Goal: Task Accomplishment & Management: Manage account settings

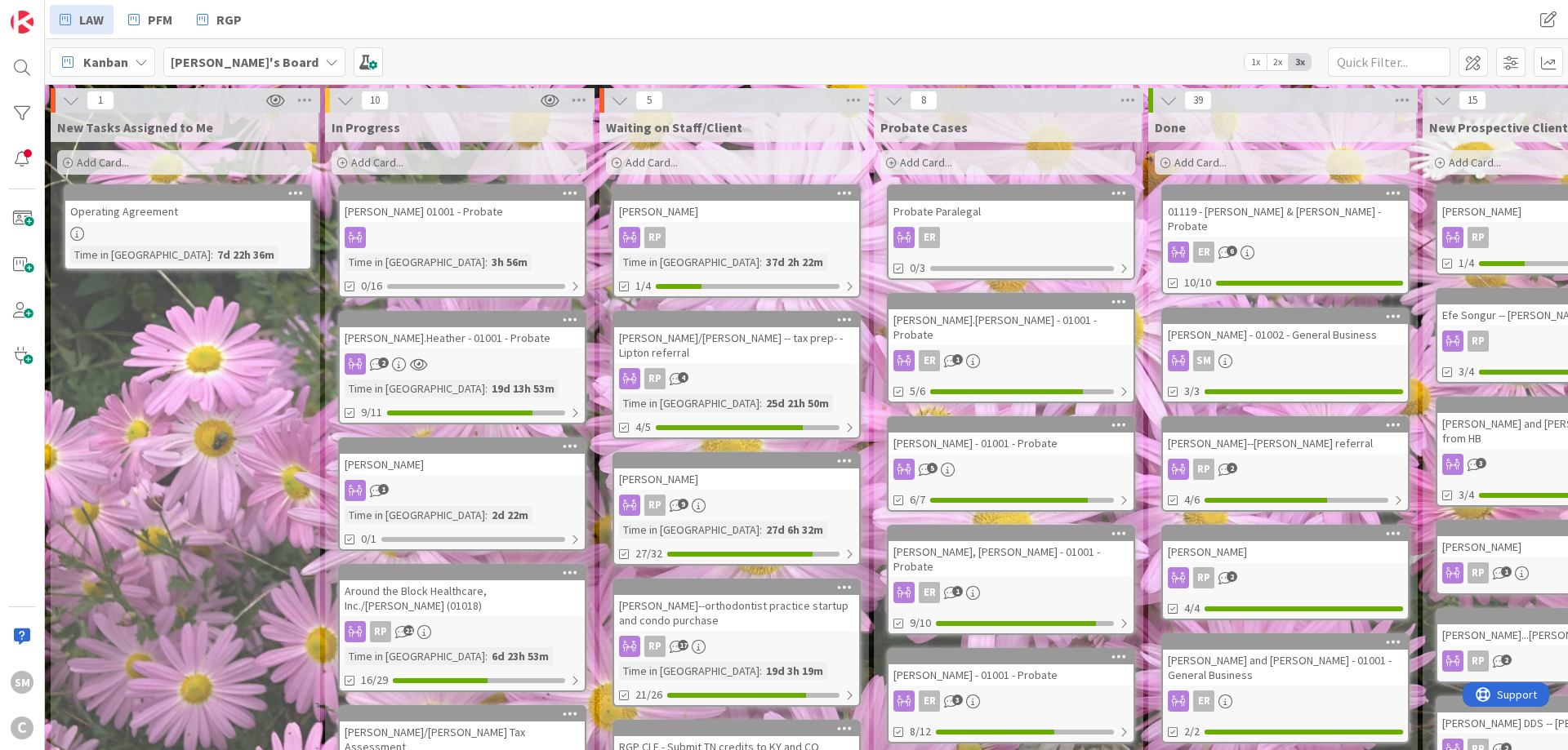
click at [468, 215] on div "[PERSON_NAME] 01001 - Probate" at bounding box center [462, 211] width 245 height 21
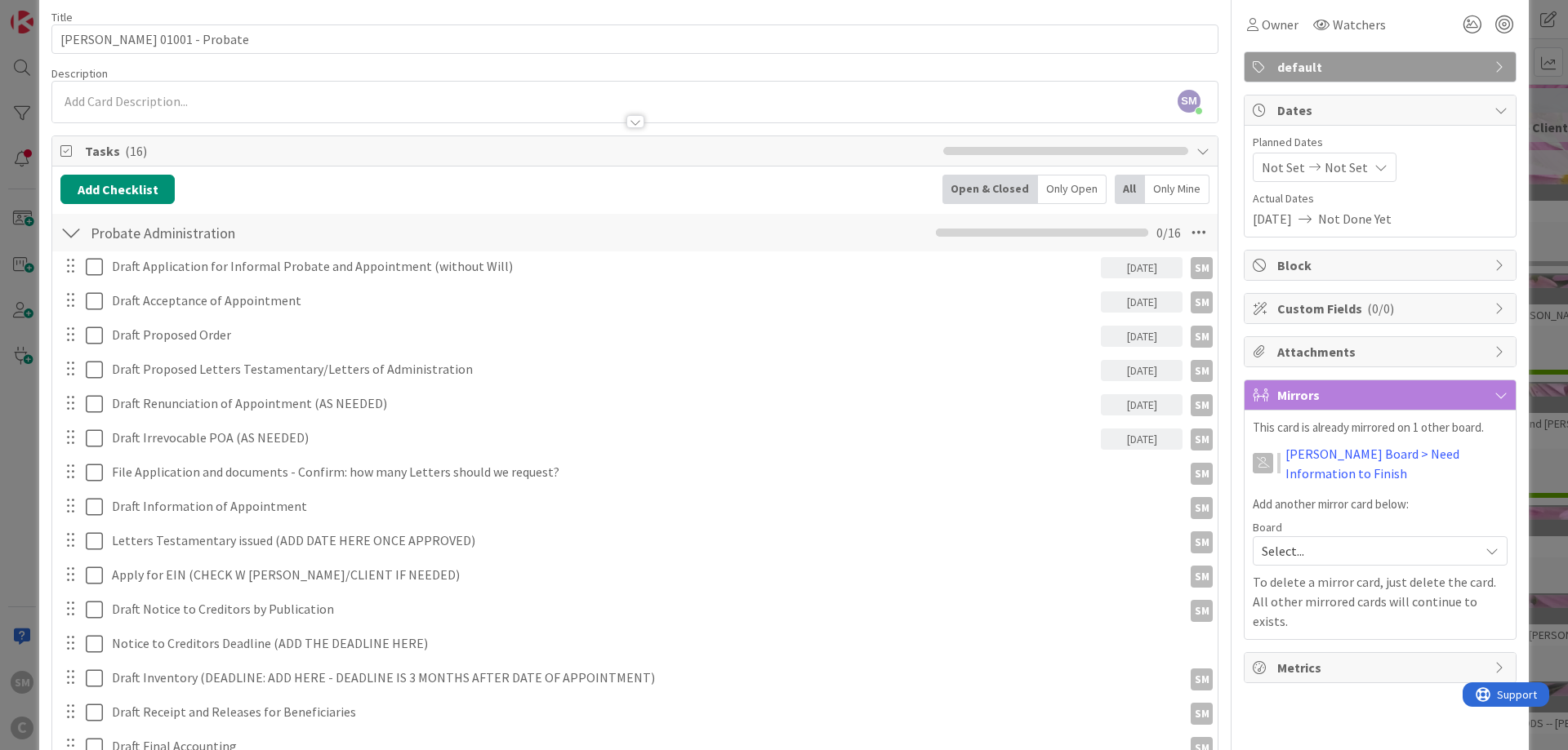
scroll to position [98, 0]
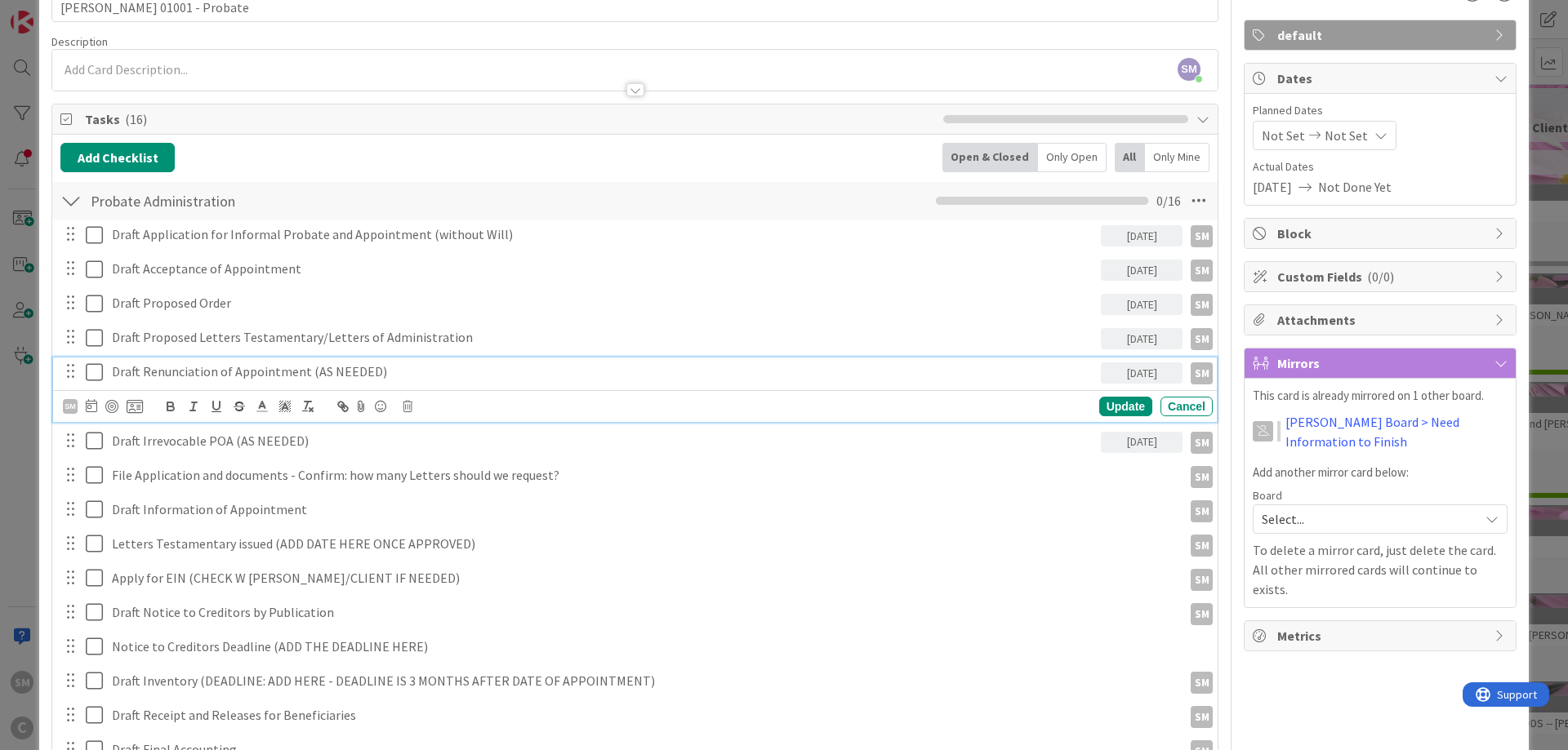
click at [384, 375] on p "Draft Renunciation of Appointment (AS NEEDED)" at bounding box center [603, 372] width 983 height 18
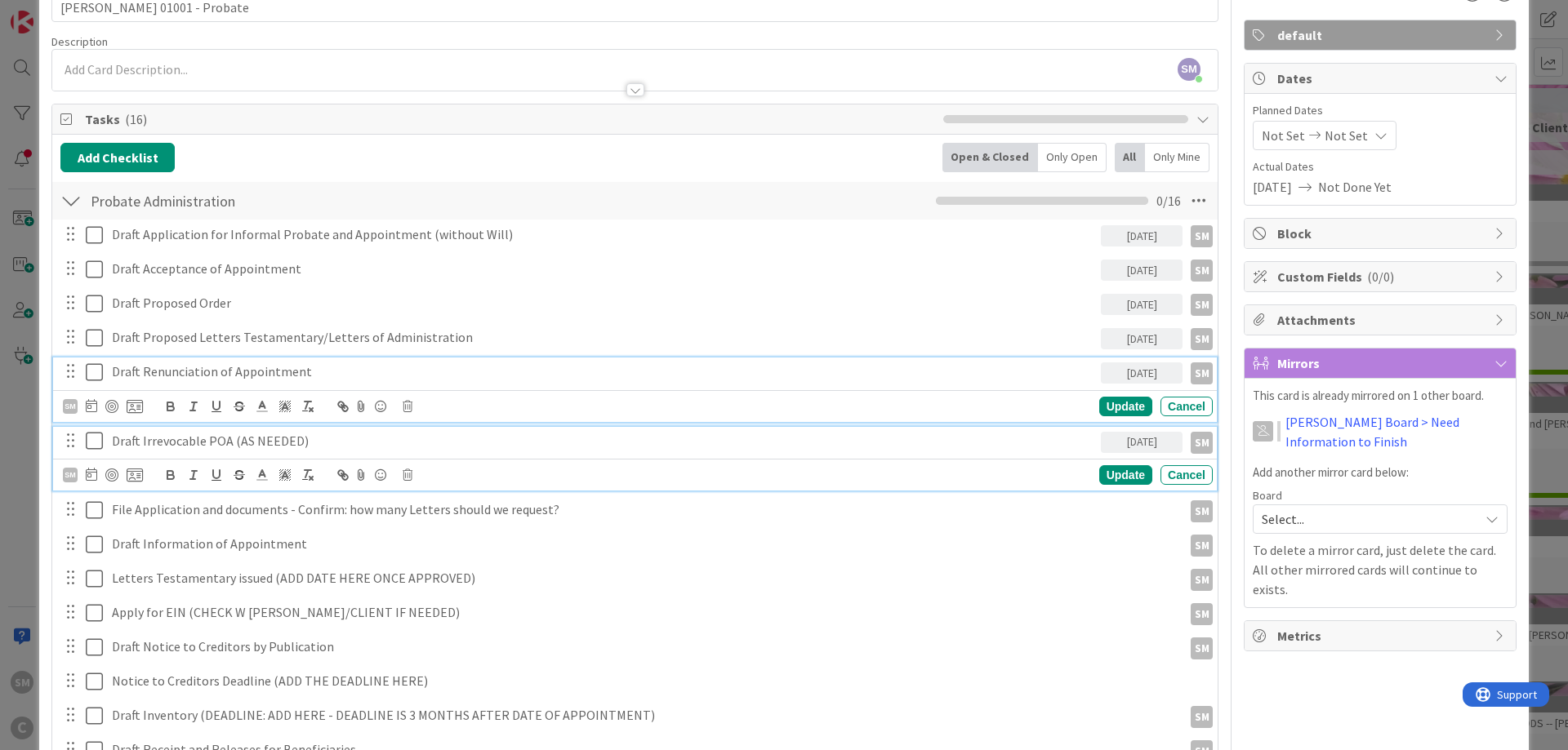
click at [353, 450] on p "Draft Irrevocable POA (AS NEEDED)" at bounding box center [603, 441] width 983 height 18
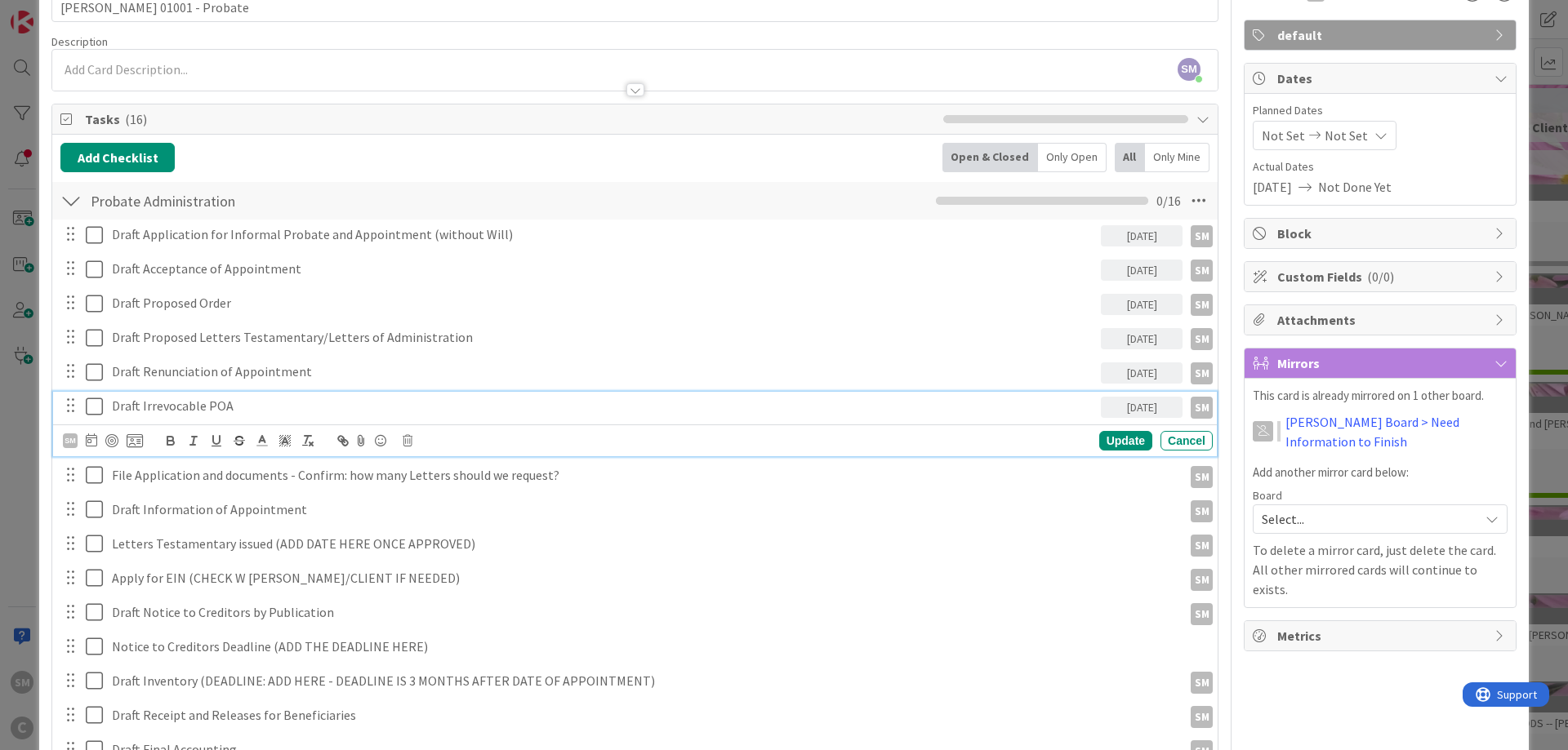
click at [1341, 717] on div "Owner SM default Dates Planned Dates Not Set Not Set Actual Dates [DATE] Not Do…" at bounding box center [1380, 710] width 273 height 1489
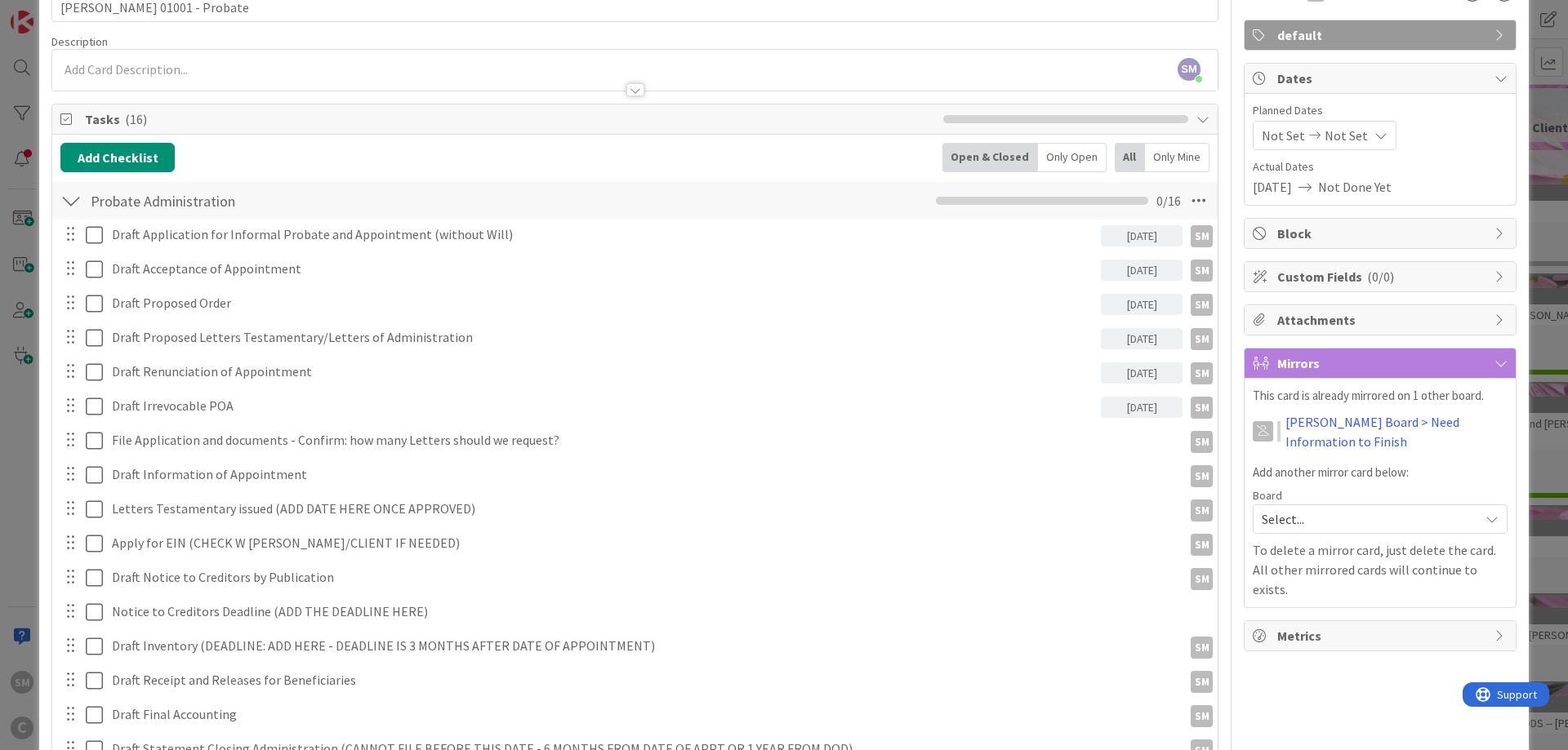
click at [1136, 370] on div "[DATE]" at bounding box center [1142, 373] width 82 height 21
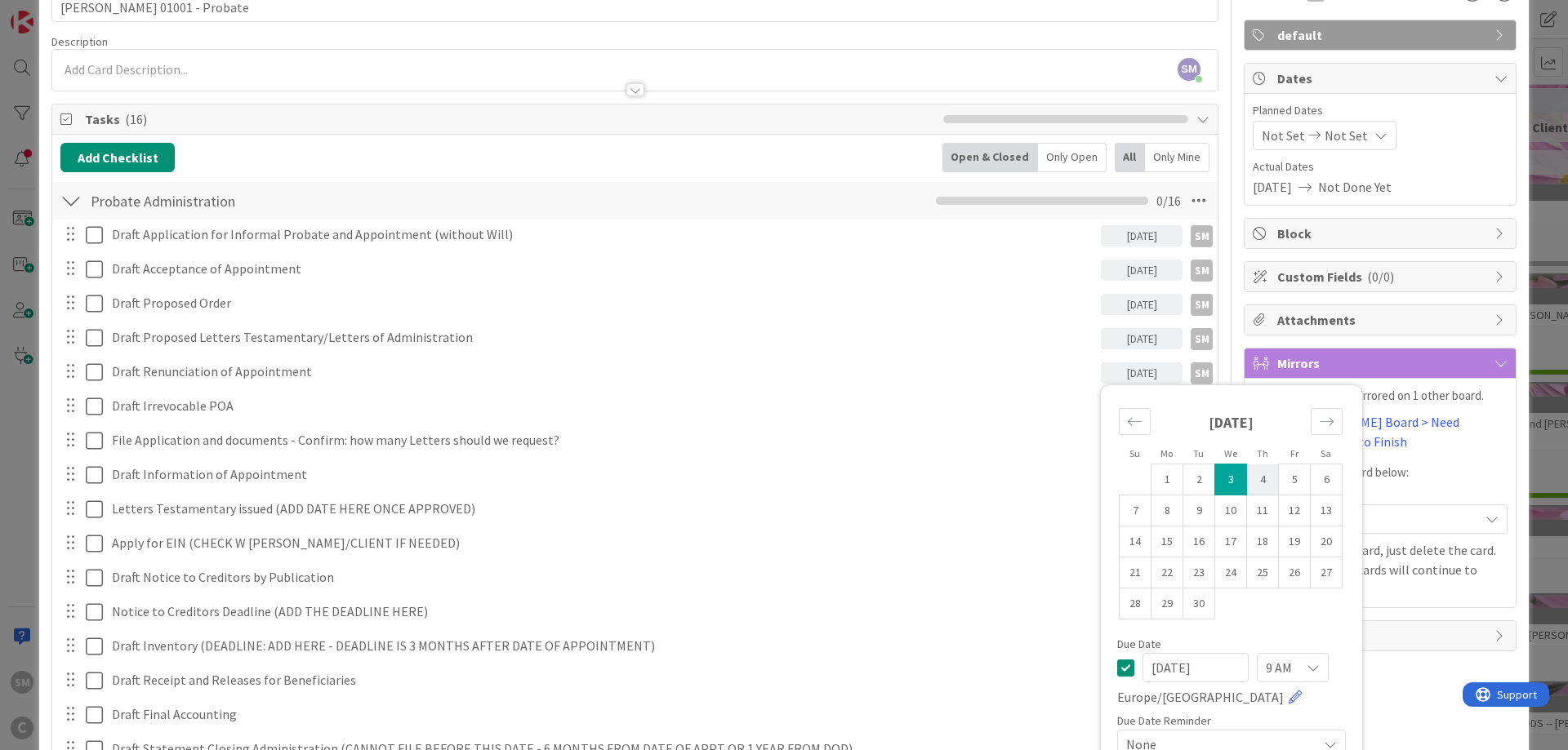
click at [1261, 477] on td "4" at bounding box center [1263, 480] width 32 height 31
type input "[DATE]"
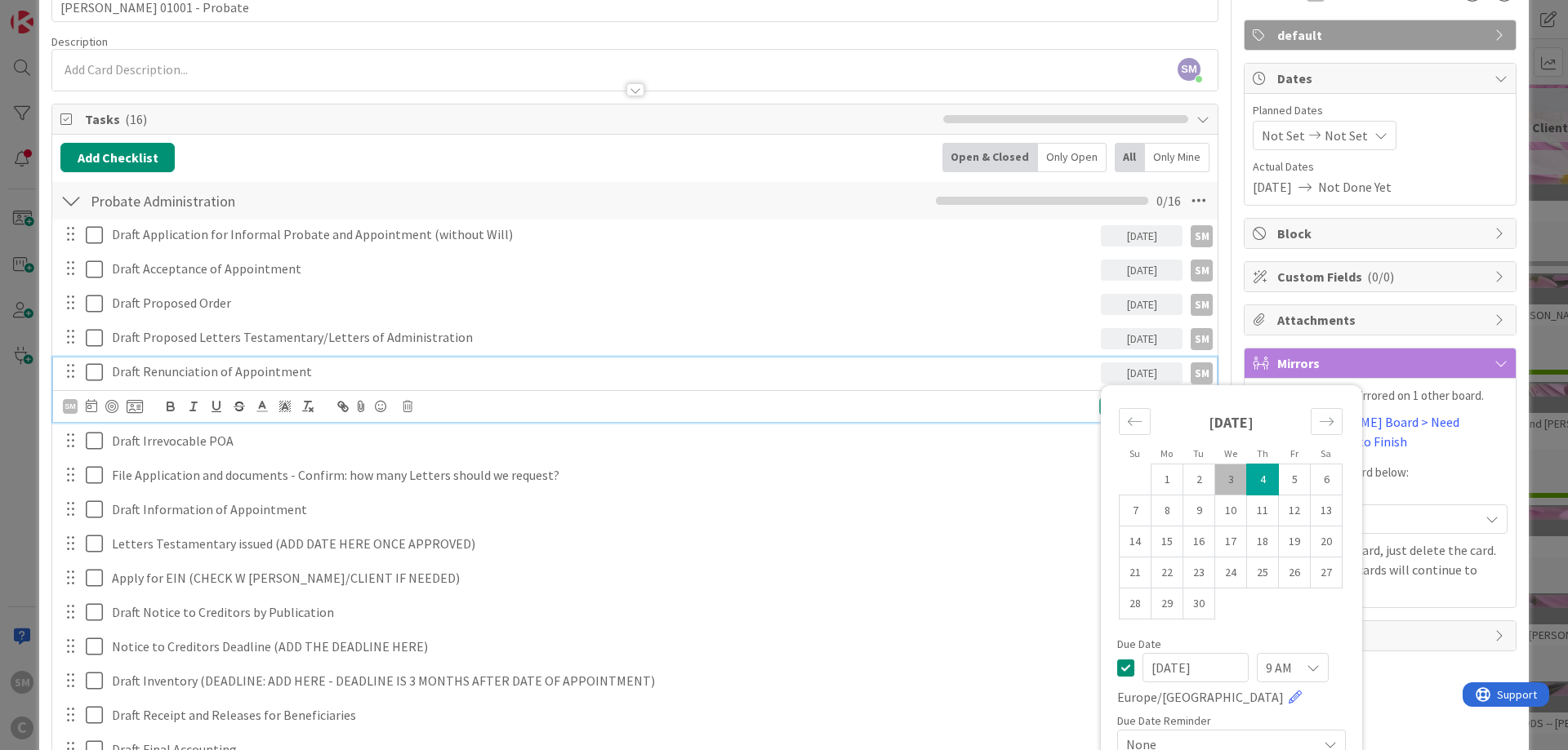
click at [308, 377] on p "Draft Renunciation of Appointment" at bounding box center [603, 372] width 983 height 18
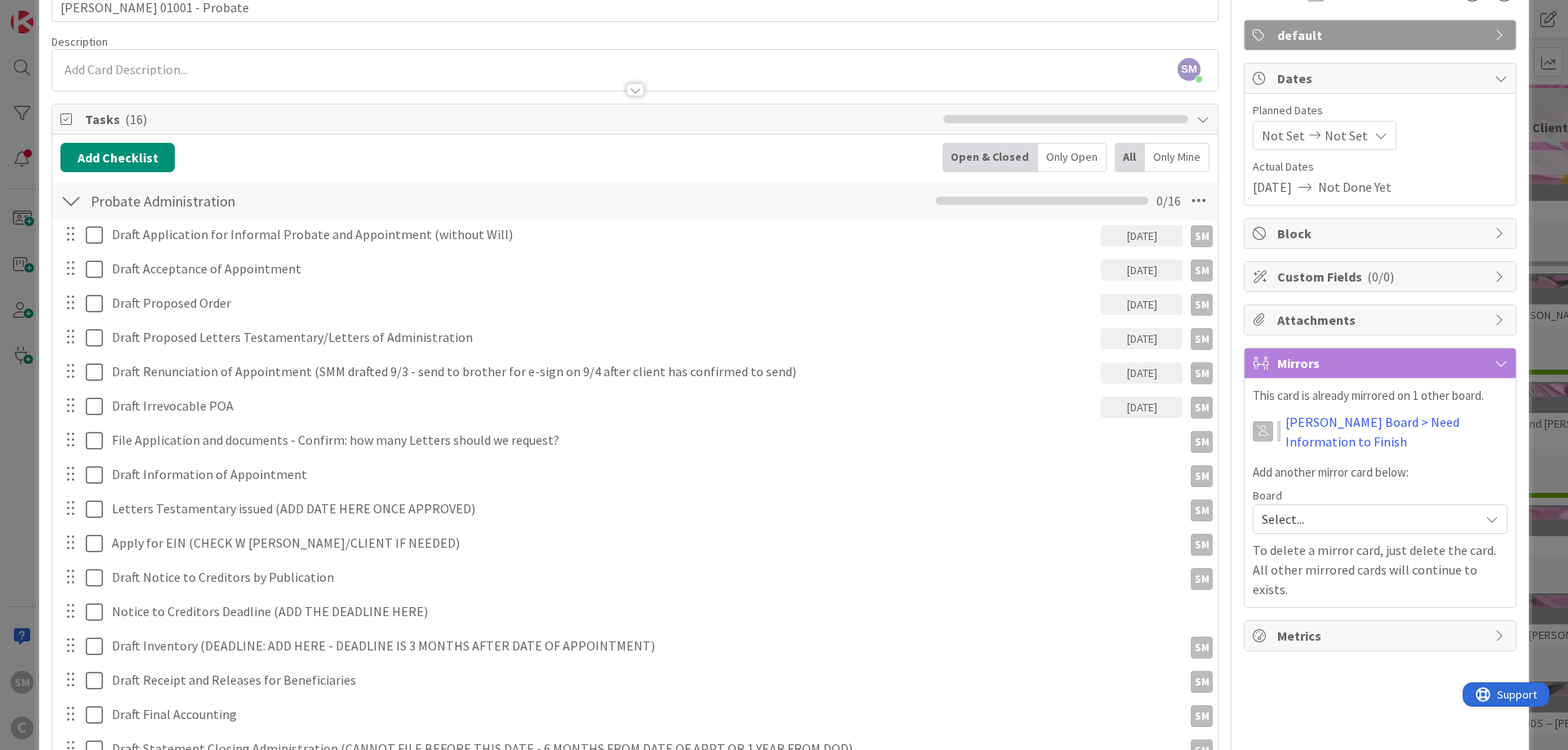
scroll to position [0, 0]
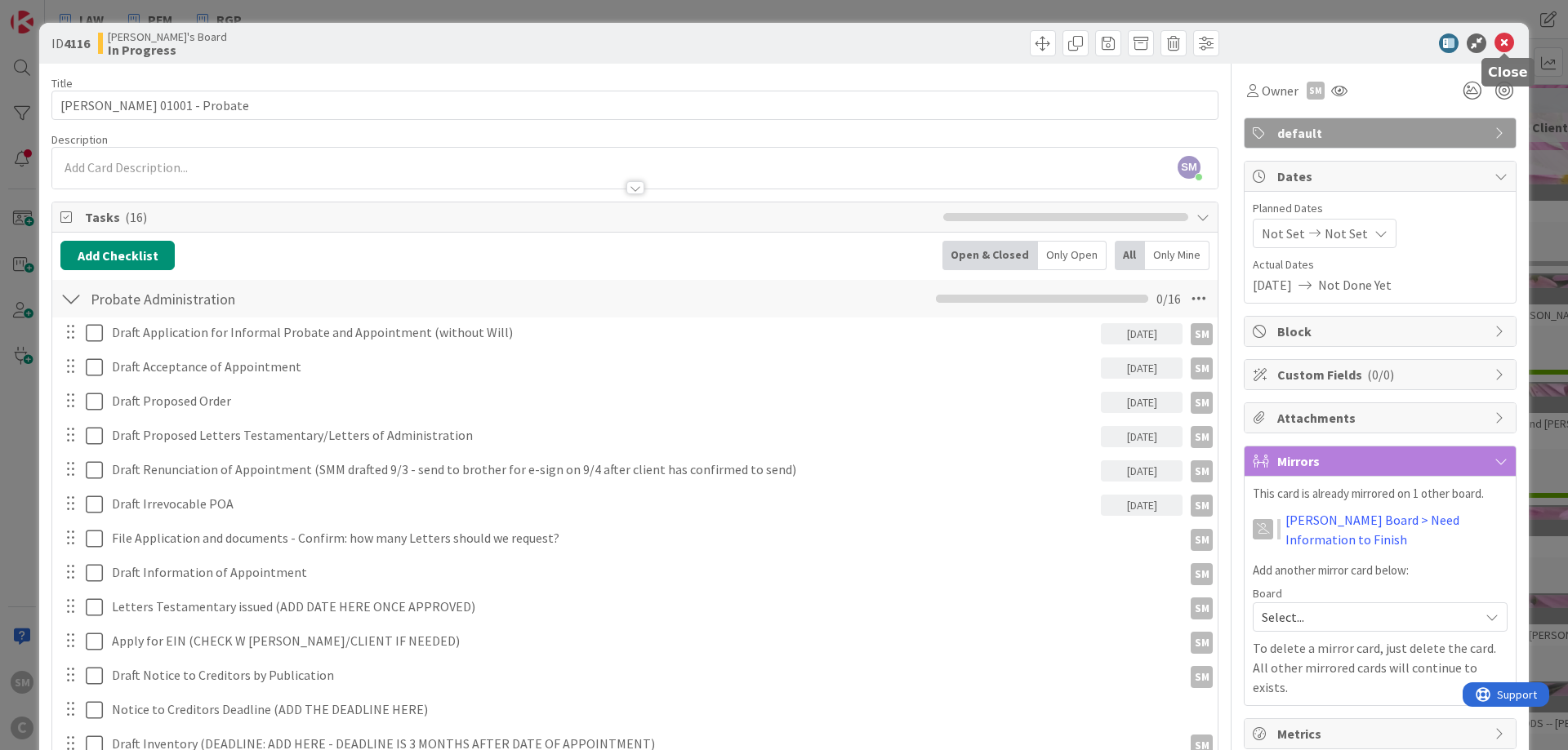
click at [1508, 37] on icon at bounding box center [1504, 43] width 19 height 19
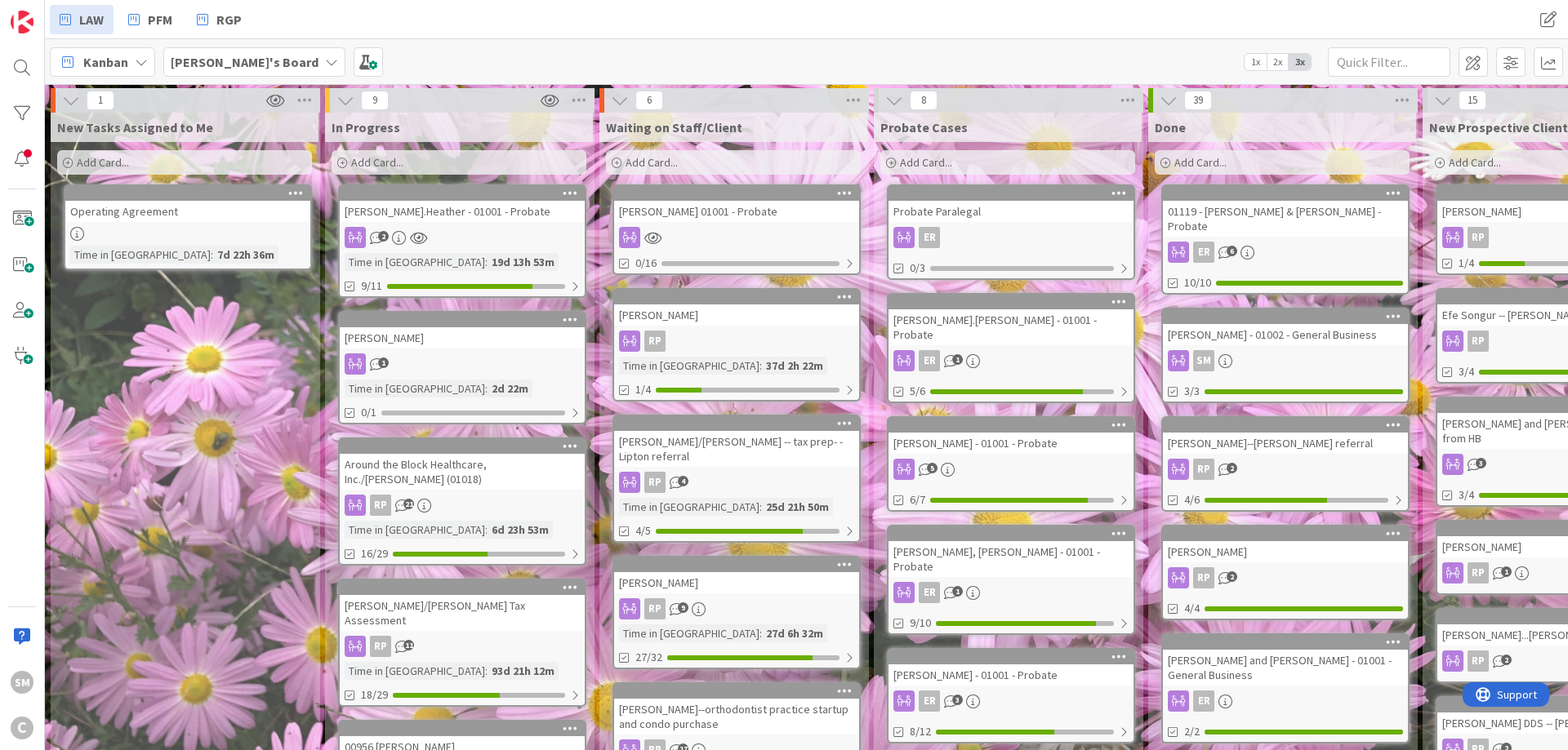
click at [500, 230] on div "2" at bounding box center [462, 237] width 245 height 21
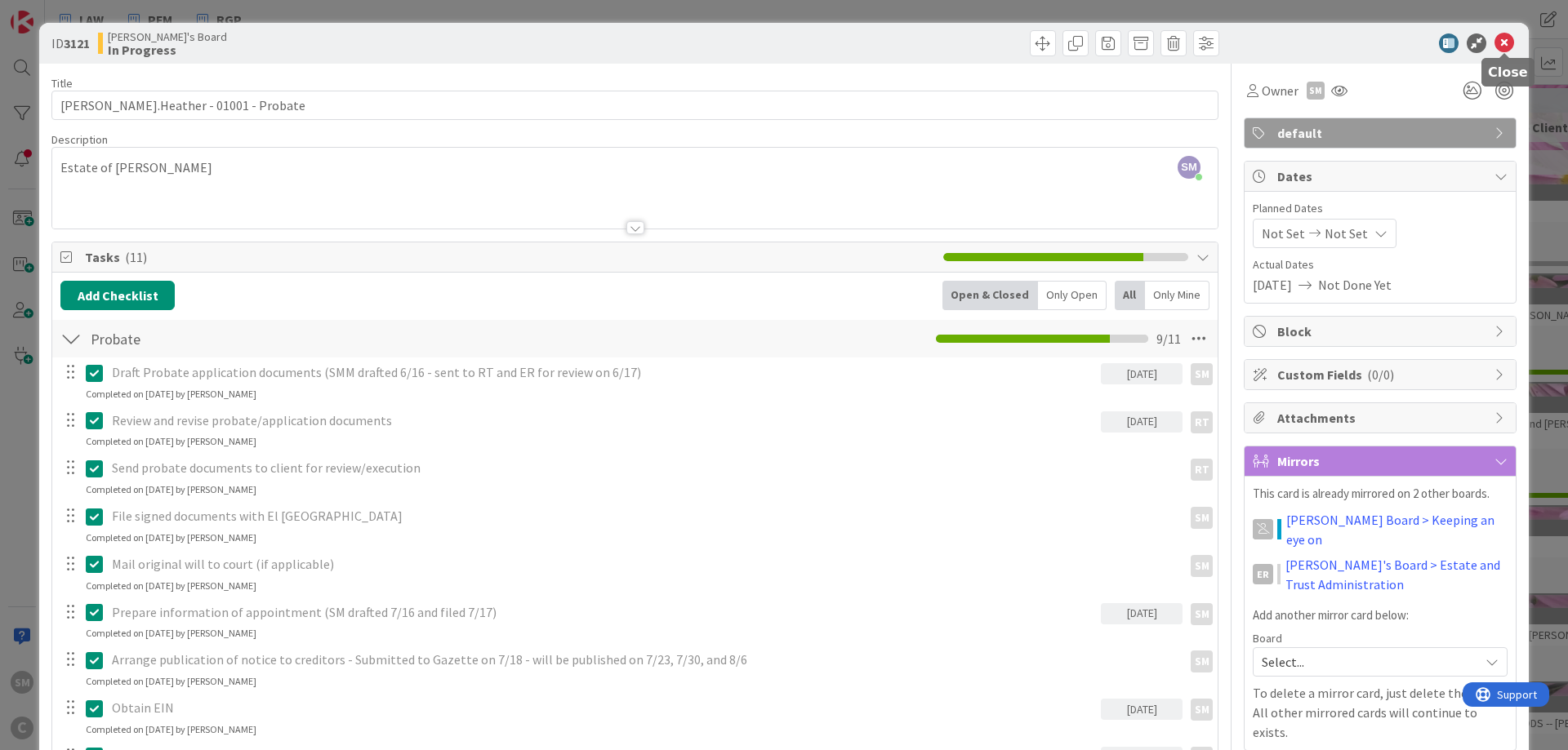
click at [1507, 38] on icon at bounding box center [1504, 43] width 19 height 19
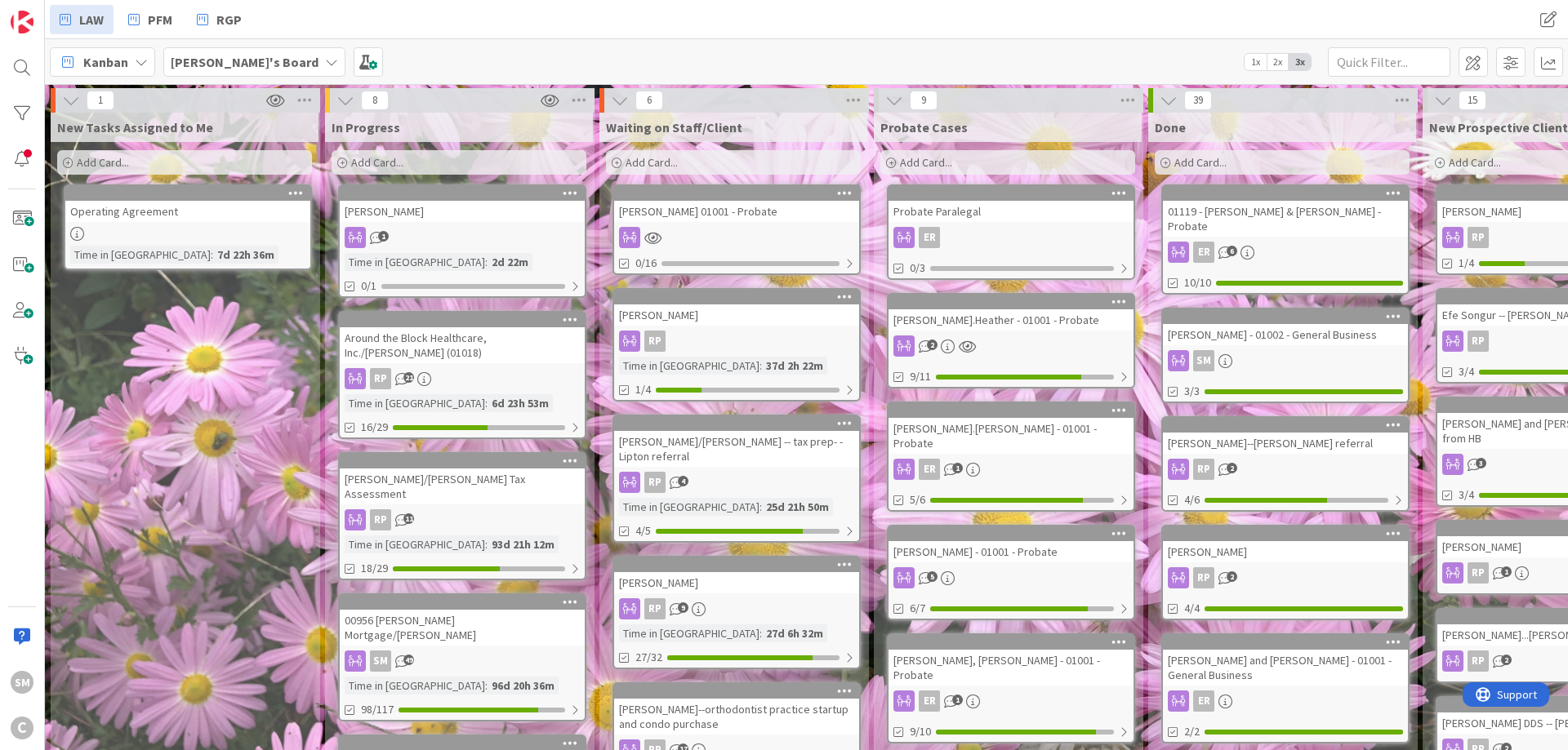
click at [434, 207] on div "[PERSON_NAME]" at bounding box center [462, 211] width 245 height 21
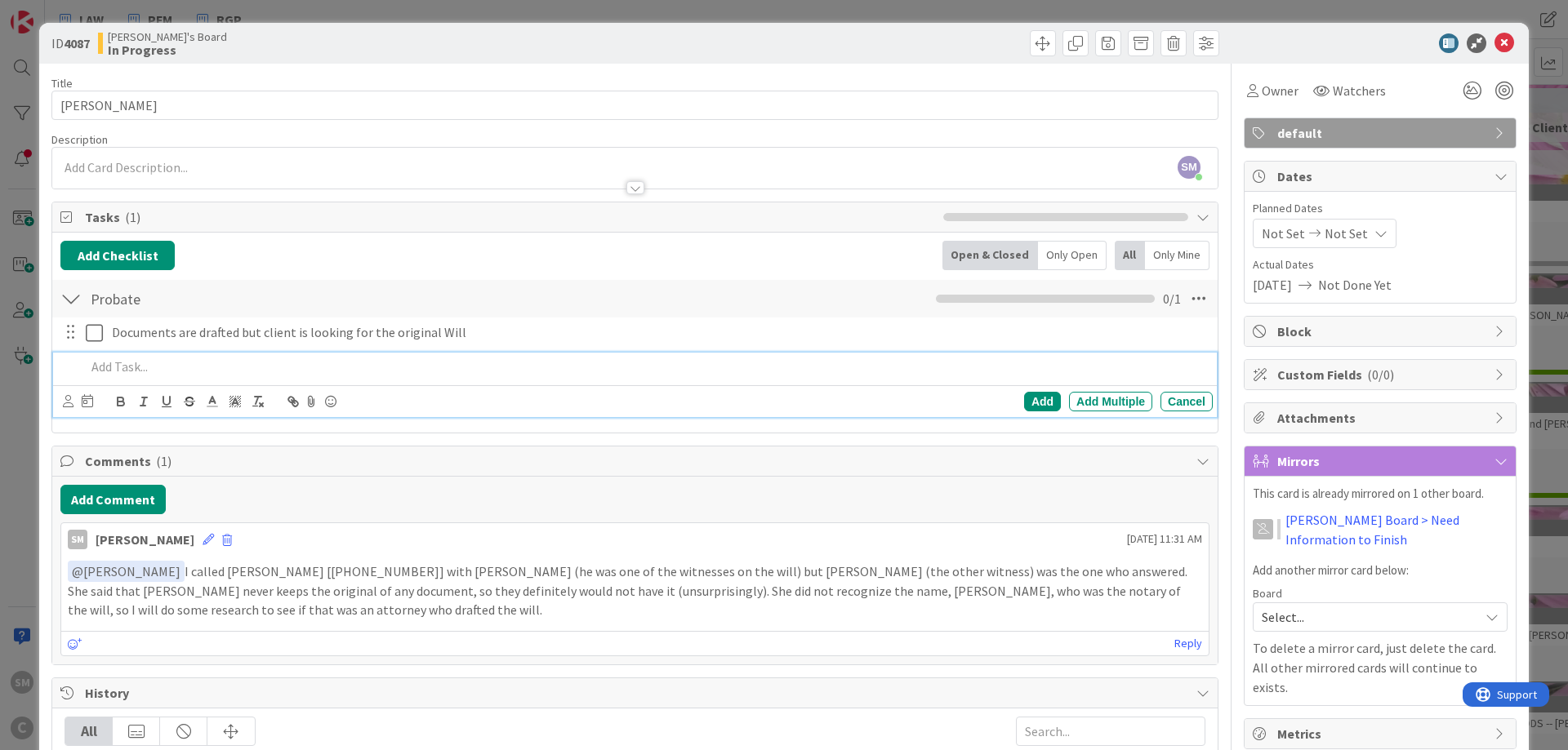
click at [159, 364] on p at bounding box center [646, 367] width 1121 height 18
click at [324, 247] on div "Add Checklist Open & Closed Only Open All Only Mine" at bounding box center [635, 255] width 1149 height 29
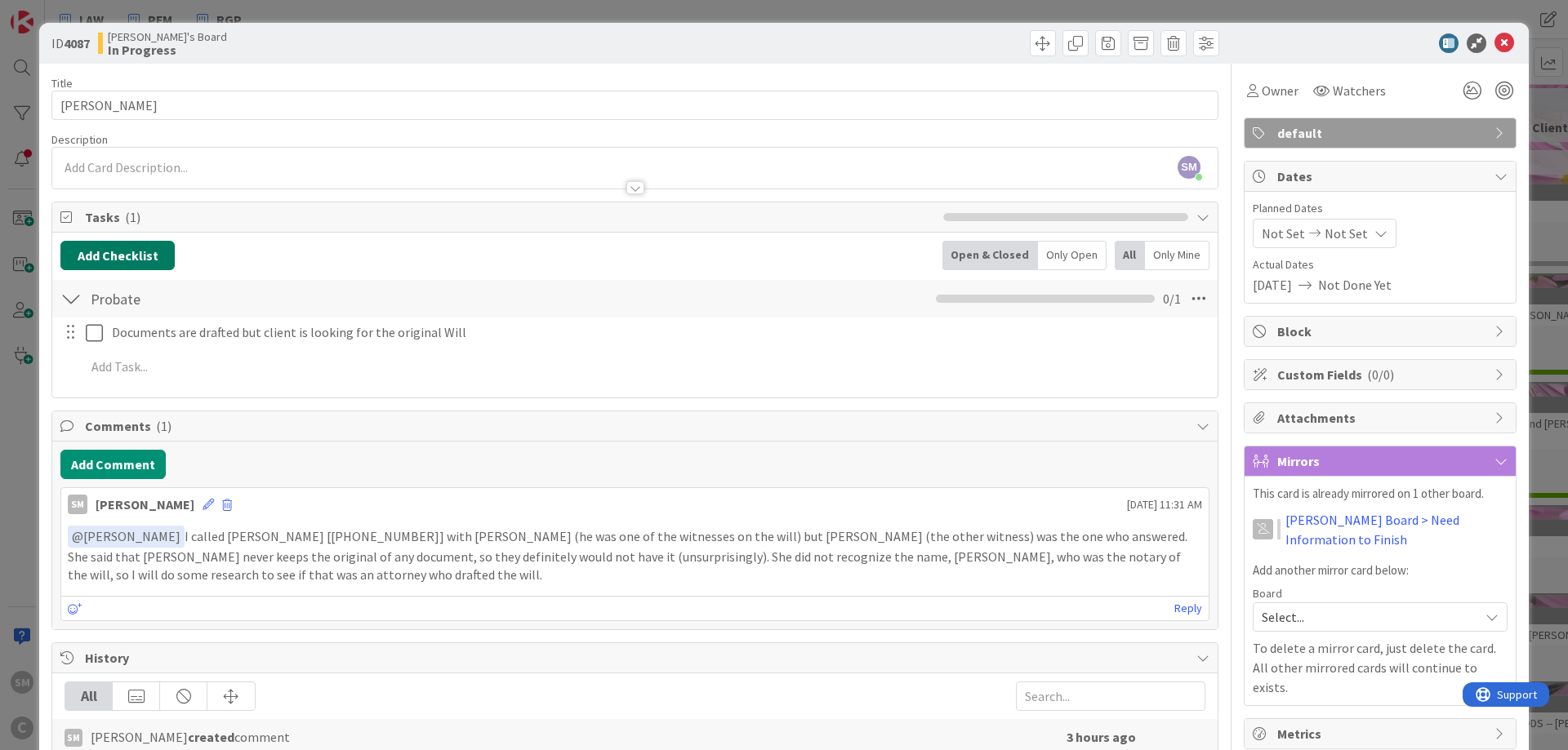
click at [135, 250] on button "Add Checklist" at bounding box center [117, 255] width 115 height 29
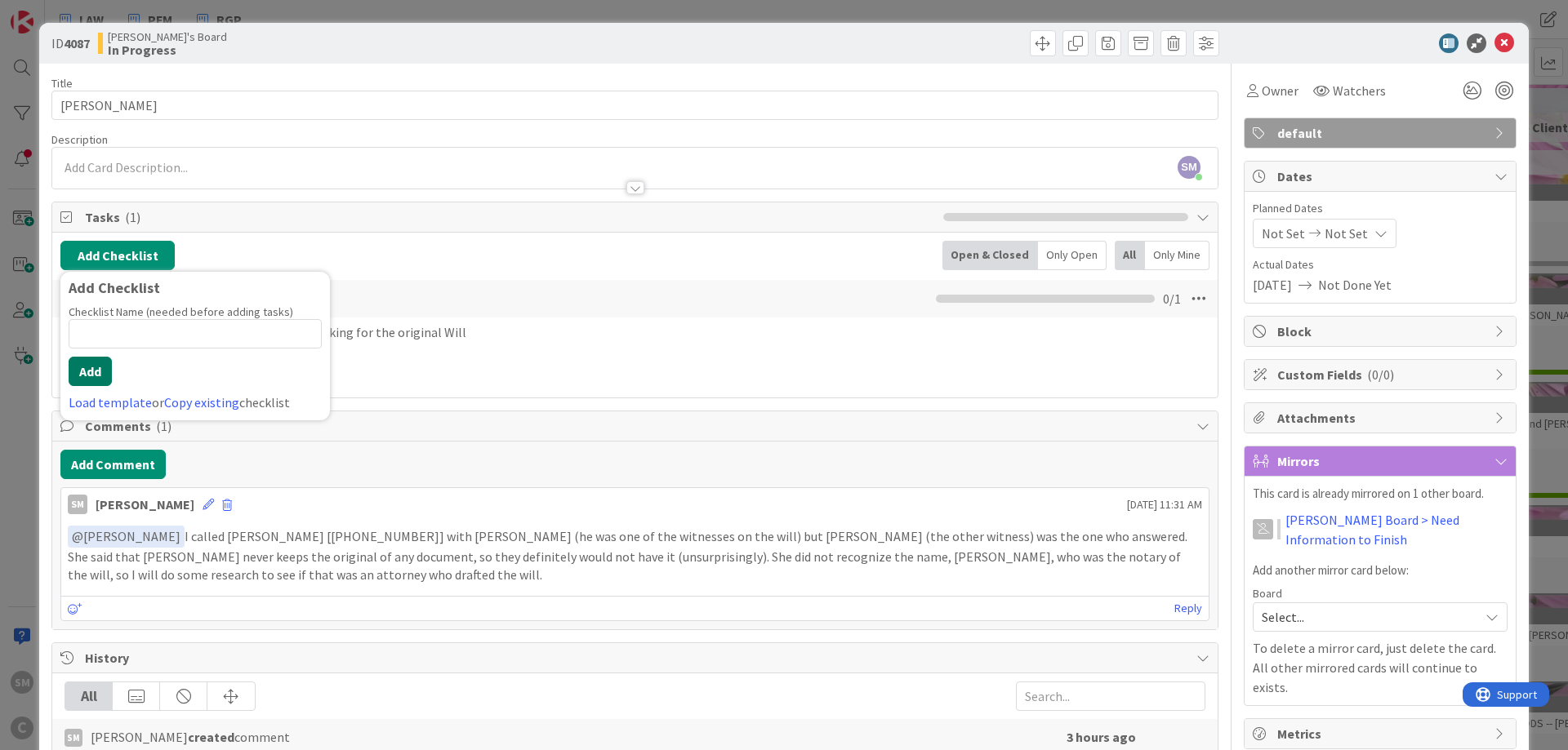
click at [94, 366] on button "Add" at bounding box center [90, 371] width 43 height 29
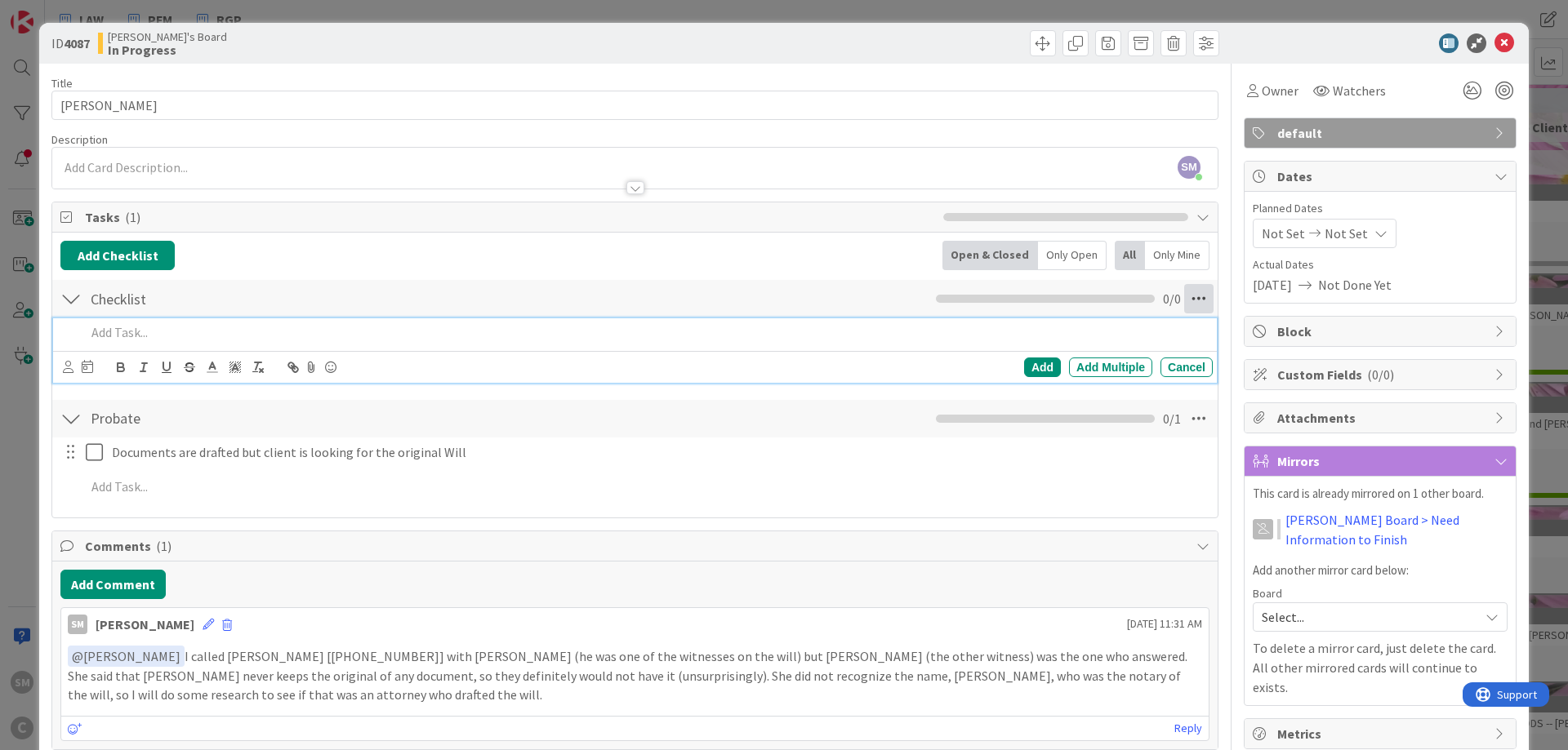
click at [1191, 296] on icon at bounding box center [1198, 298] width 29 height 29
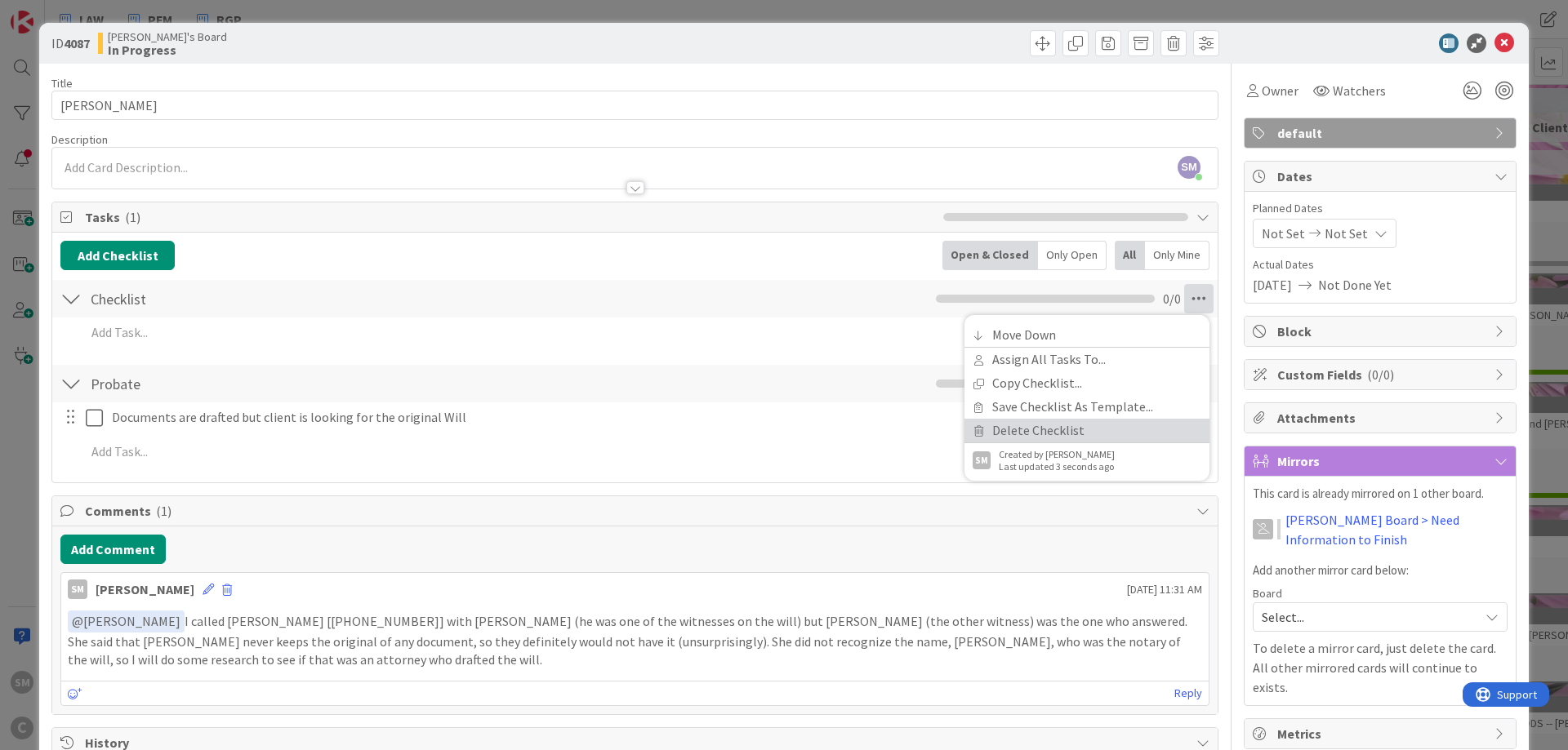
click at [1017, 430] on link "Delete Checklist" at bounding box center [1086, 431] width 245 height 23
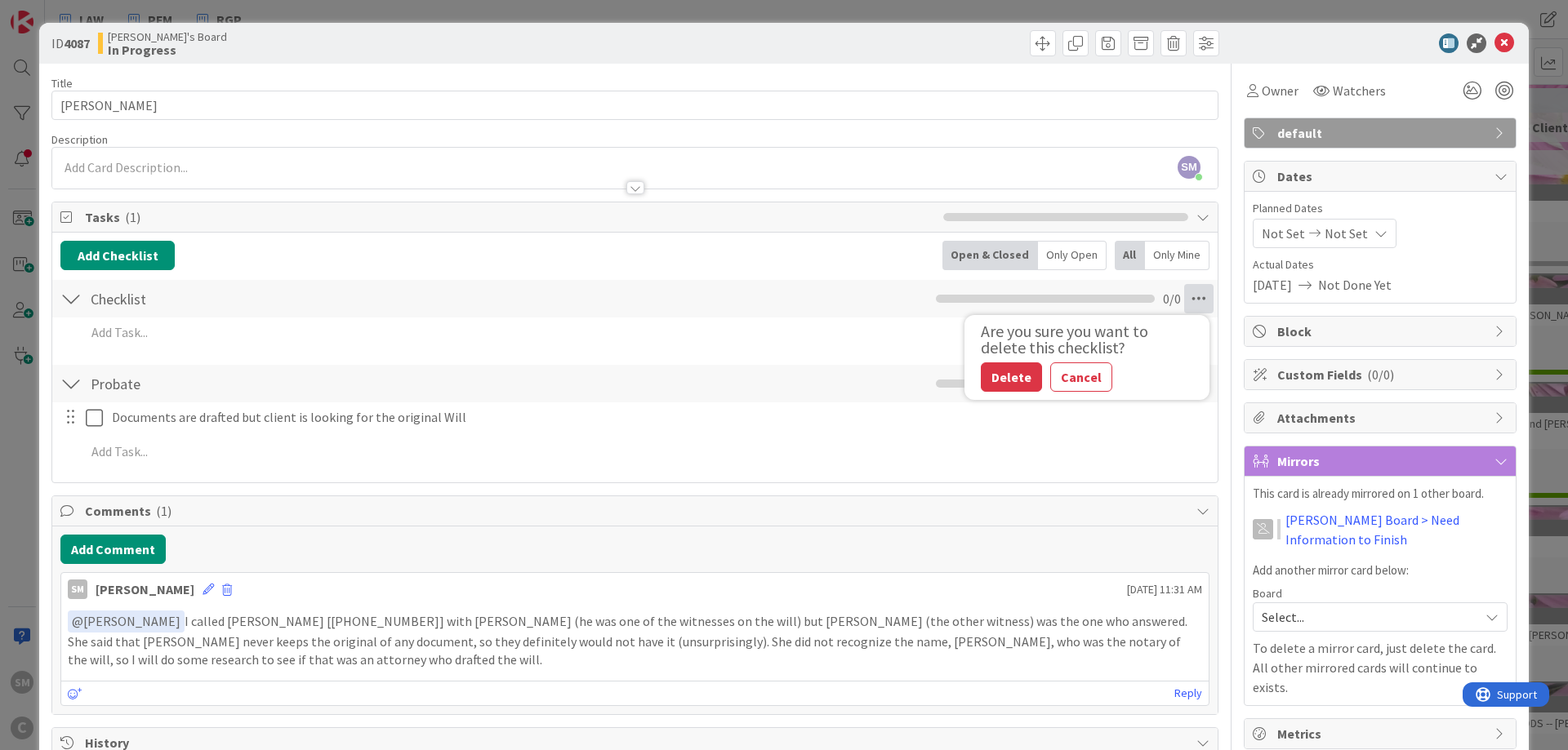
drag, startPoint x: 1024, startPoint y: 377, endPoint x: 688, endPoint y: 376, distance: 336.0
click at [1024, 377] on button "Delete" at bounding box center [1011, 377] width 61 height 29
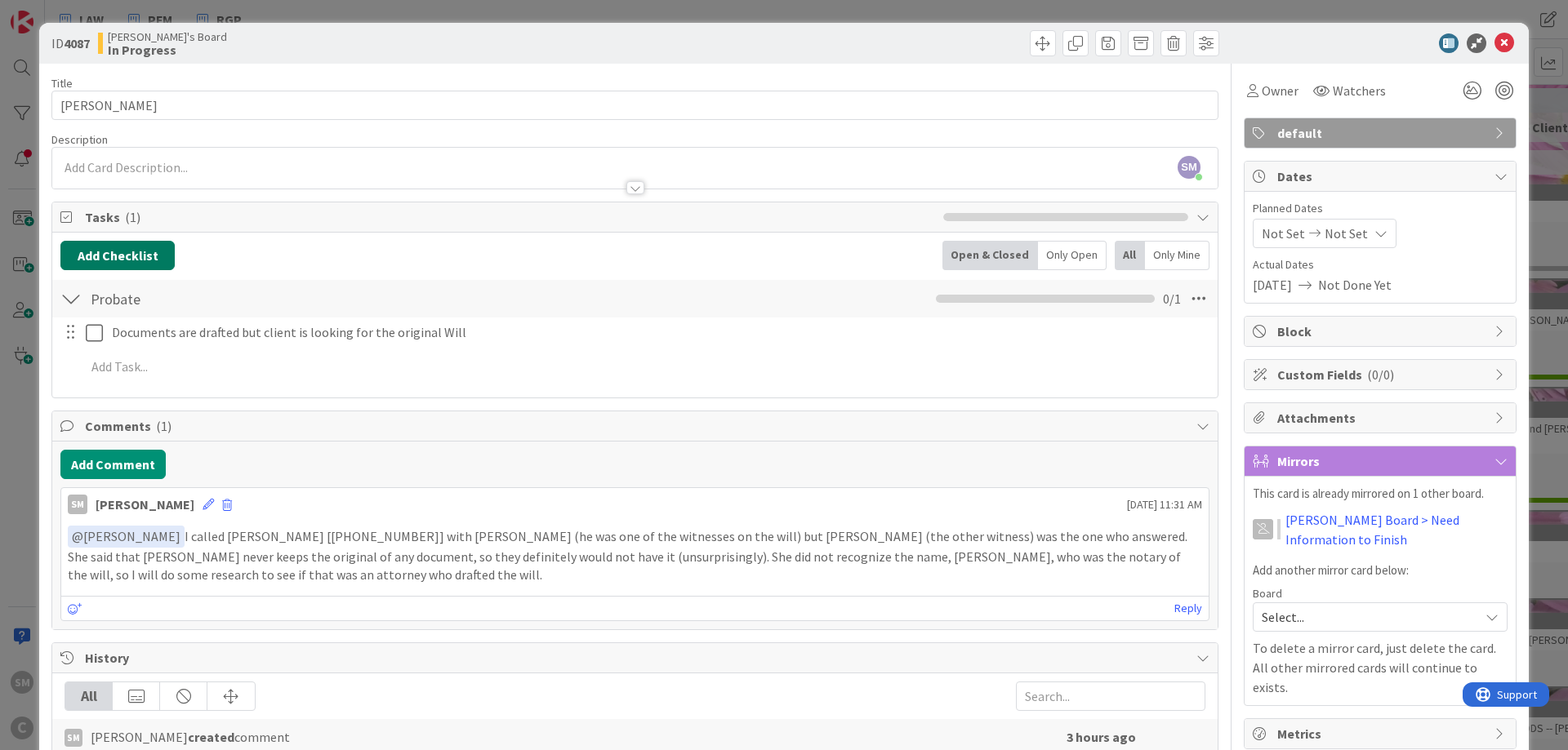
click at [147, 258] on button "Add Checklist" at bounding box center [117, 255] width 115 height 29
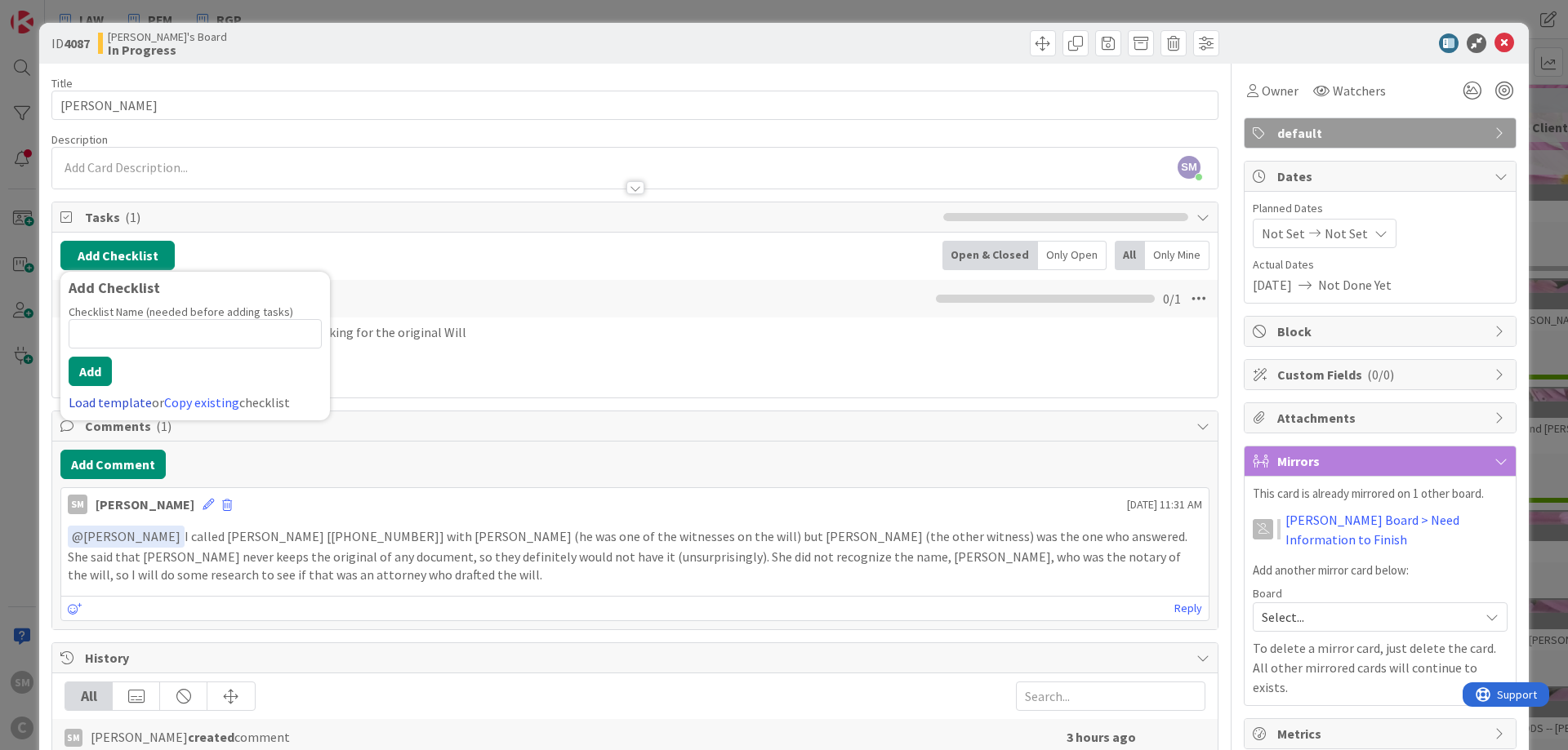
click at [92, 406] on link "Load template" at bounding box center [110, 403] width 84 height 17
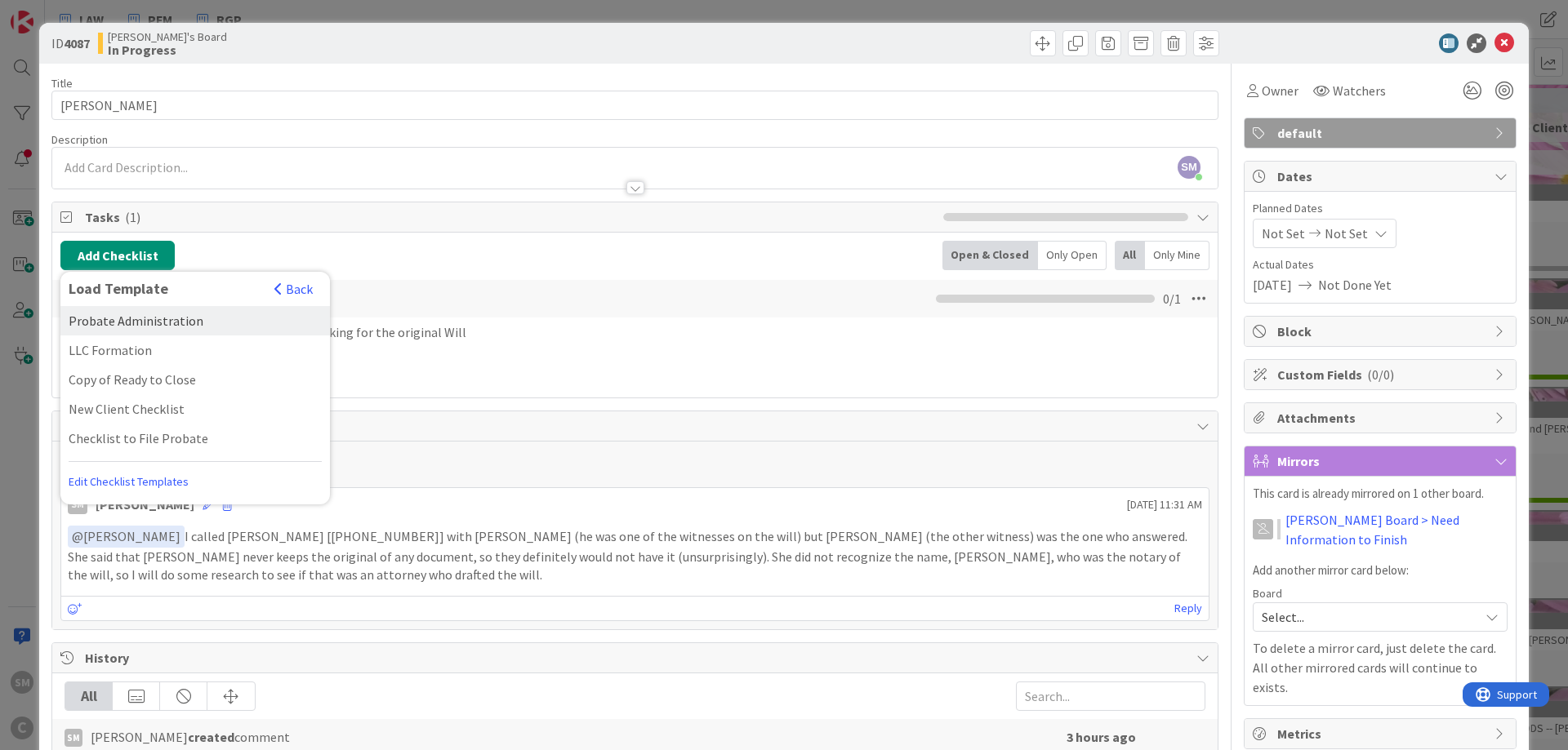
click at [207, 325] on div "Probate Administration" at bounding box center [195, 320] width 269 height 29
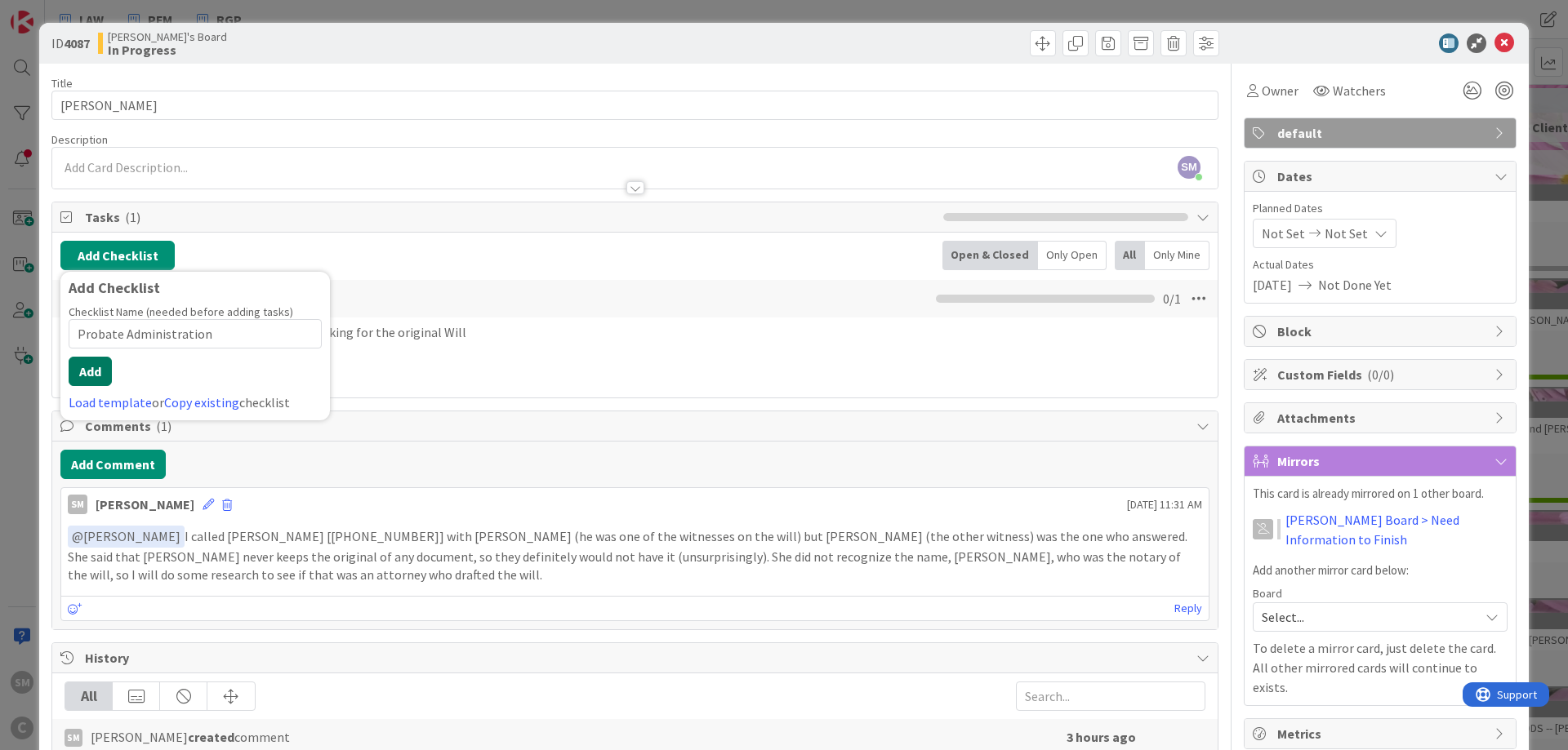
click at [85, 377] on button "Add" at bounding box center [90, 371] width 43 height 29
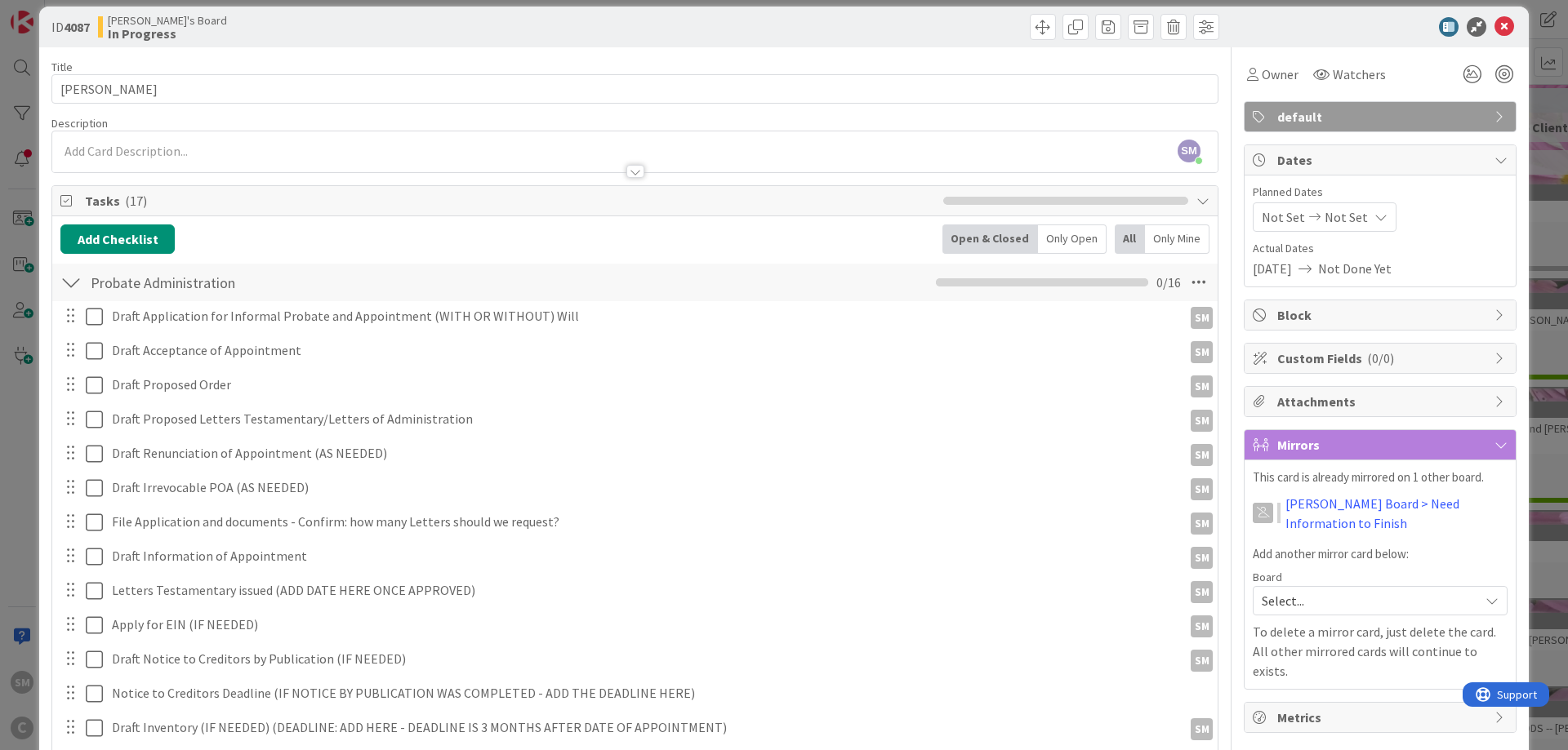
scroll to position [115, 0]
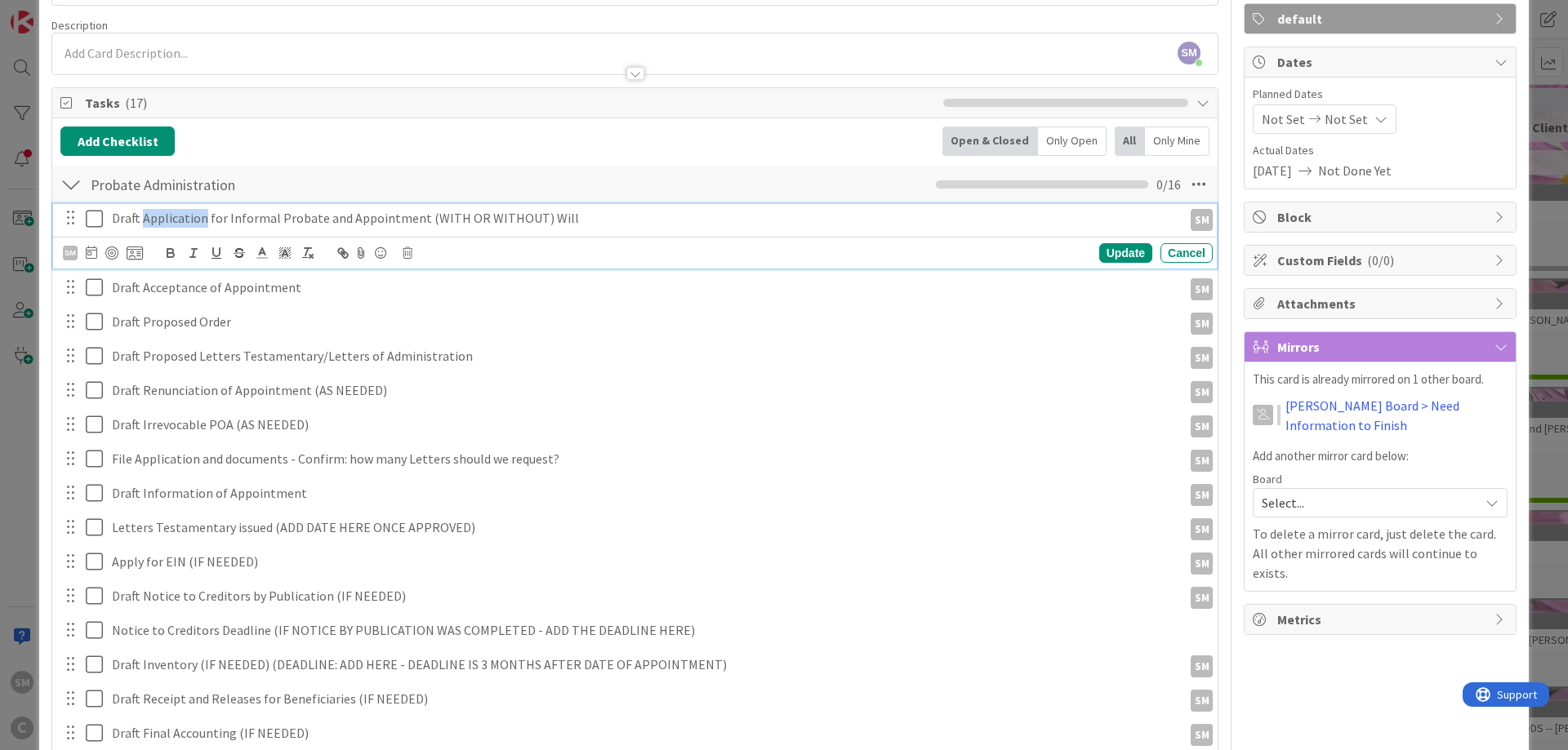
drag, startPoint x: 144, startPoint y: 220, endPoint x: 204, endPoint y: 223, distance: 60.1
click at [204, 223] on p "Draft Application for Informal Probate and Appointment (WITH OR WITHOUT) Will" at bounding box center [644, 218] width 1064 height 18
click at [89, 254] on icon at bounding box center [92, 253] width 12 height 13
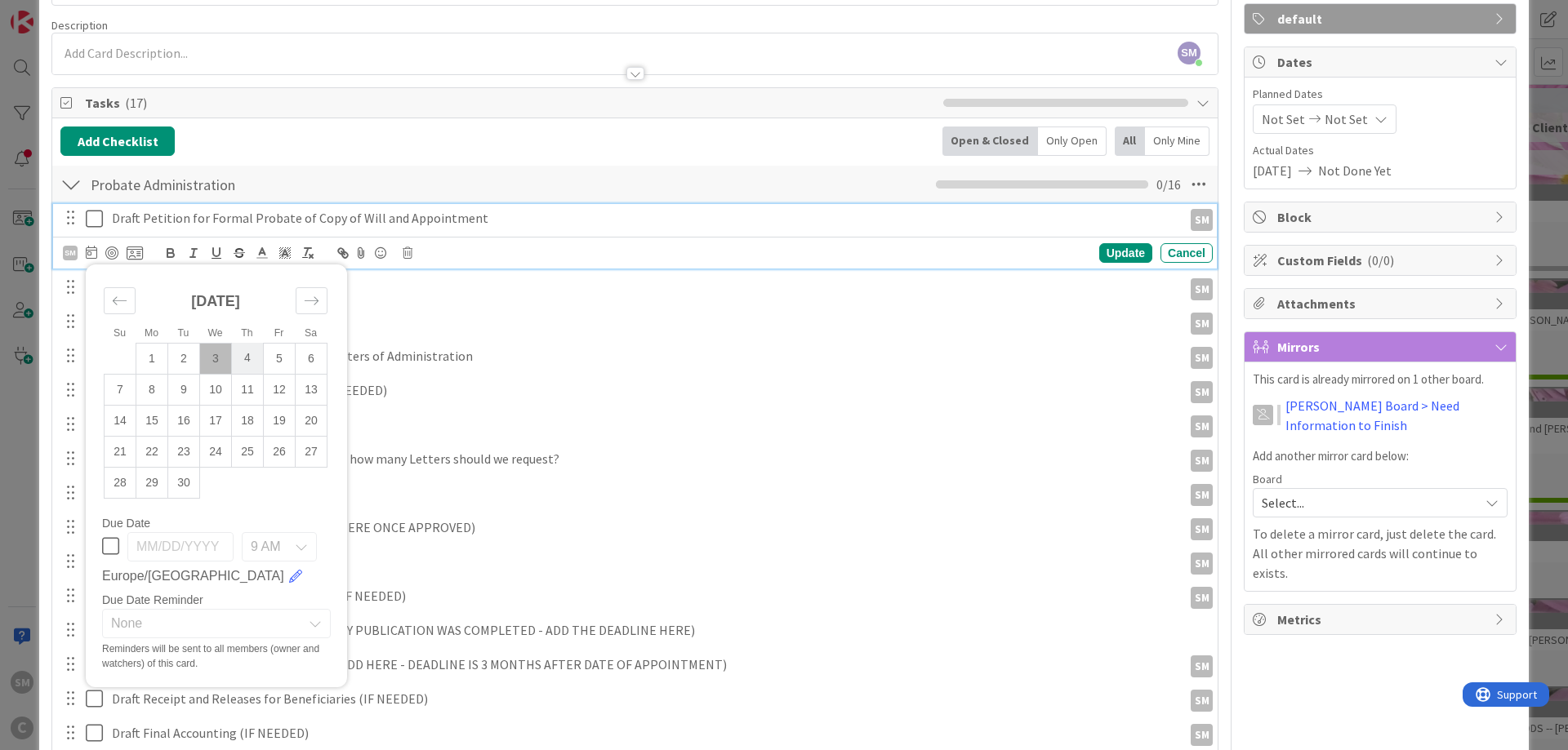
click at [252, 363] on td "4" at bounding box center [248, 358] width 32 height 31
type input "[DATE]"
click at [1137, 252] on div "Update" at bounding box center [1125, 253] width 53 height 19
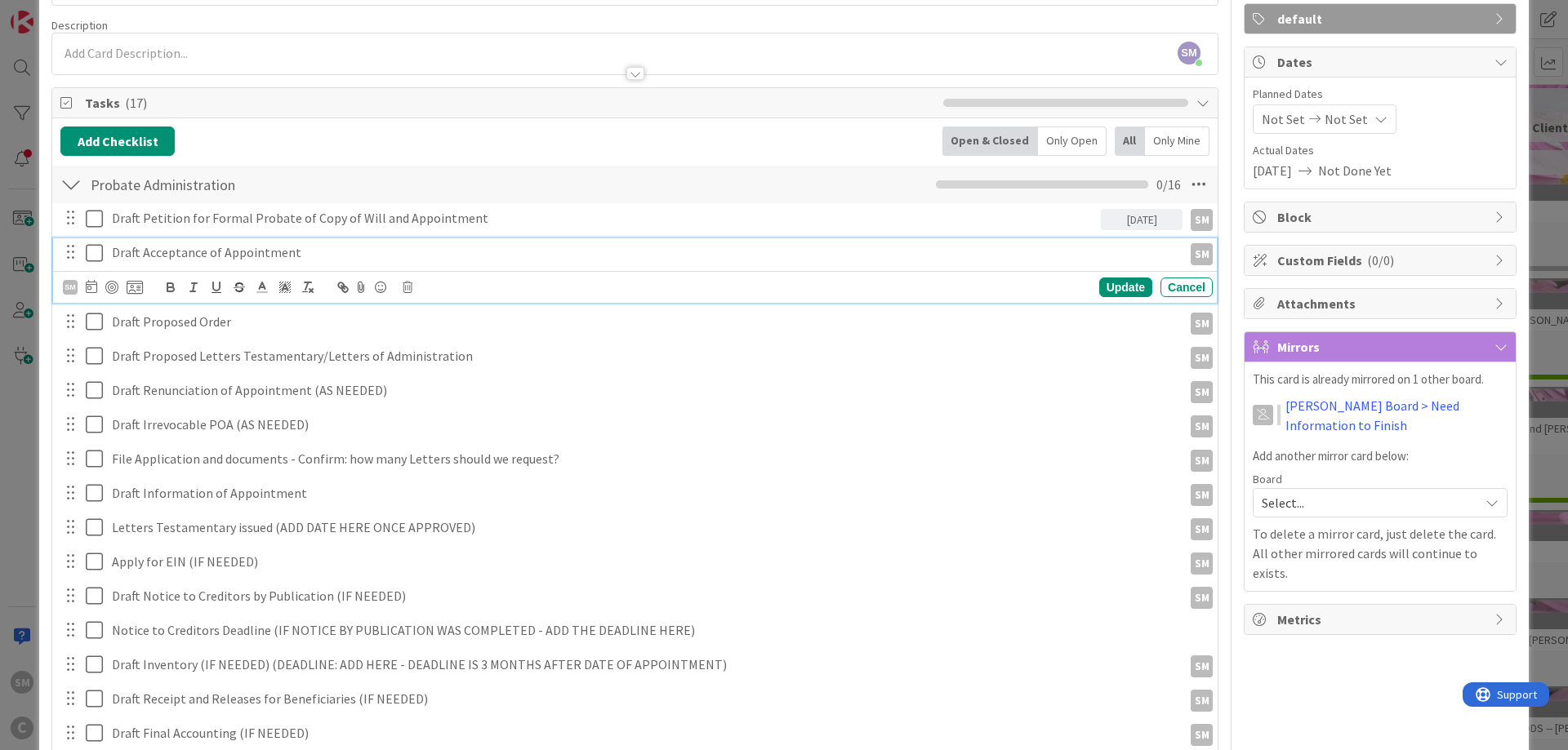
click at [203, 253] on p "Draft Acceptance of Appointment" at bounding box center [644, 253] width 1064 height 18
click at [69, 286] on div "SM" at bounding box center [70, 288] width 15 height 15
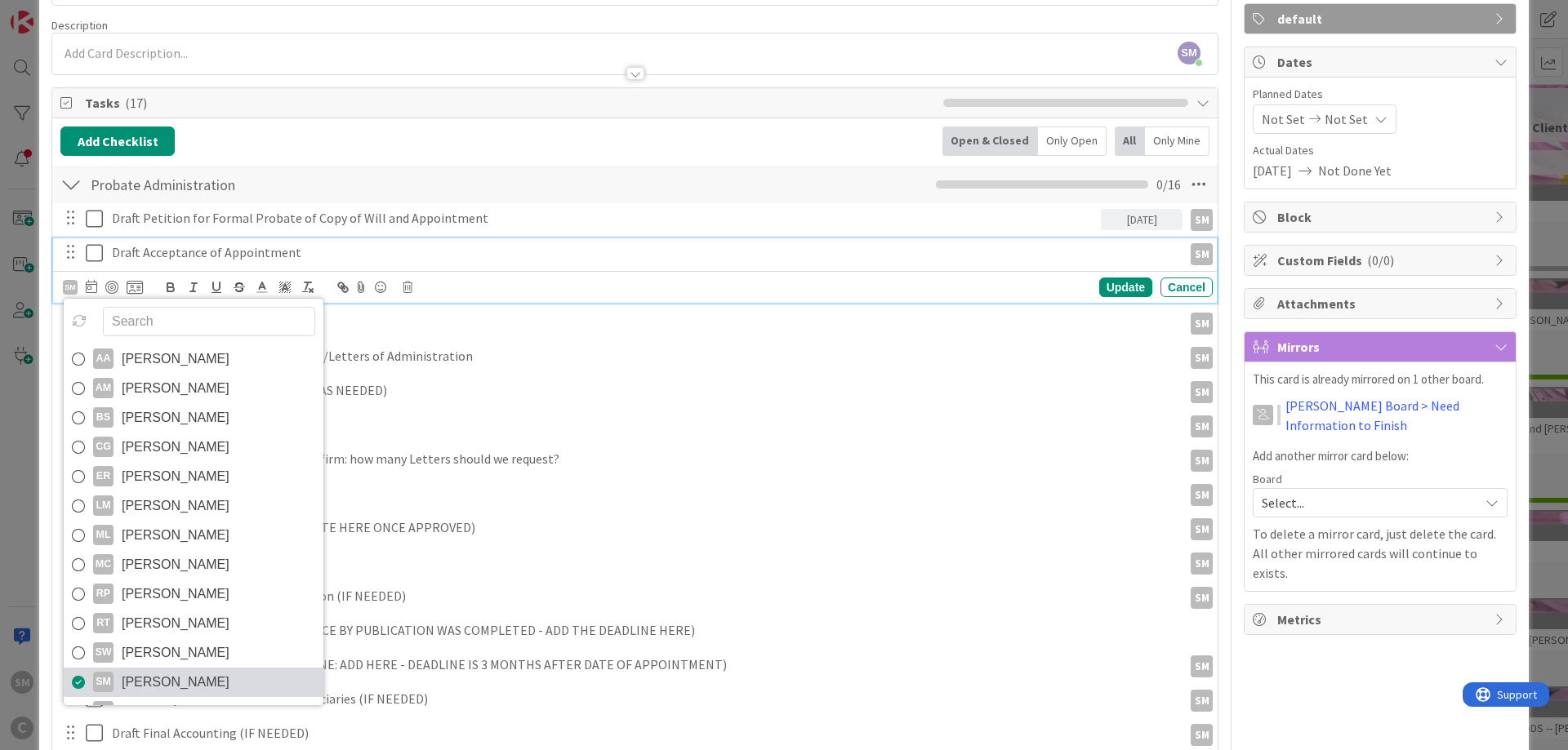
click at [172, 678] on span "[PERSON_NAME]" at bounding box center [175, 682] width 108 height 24
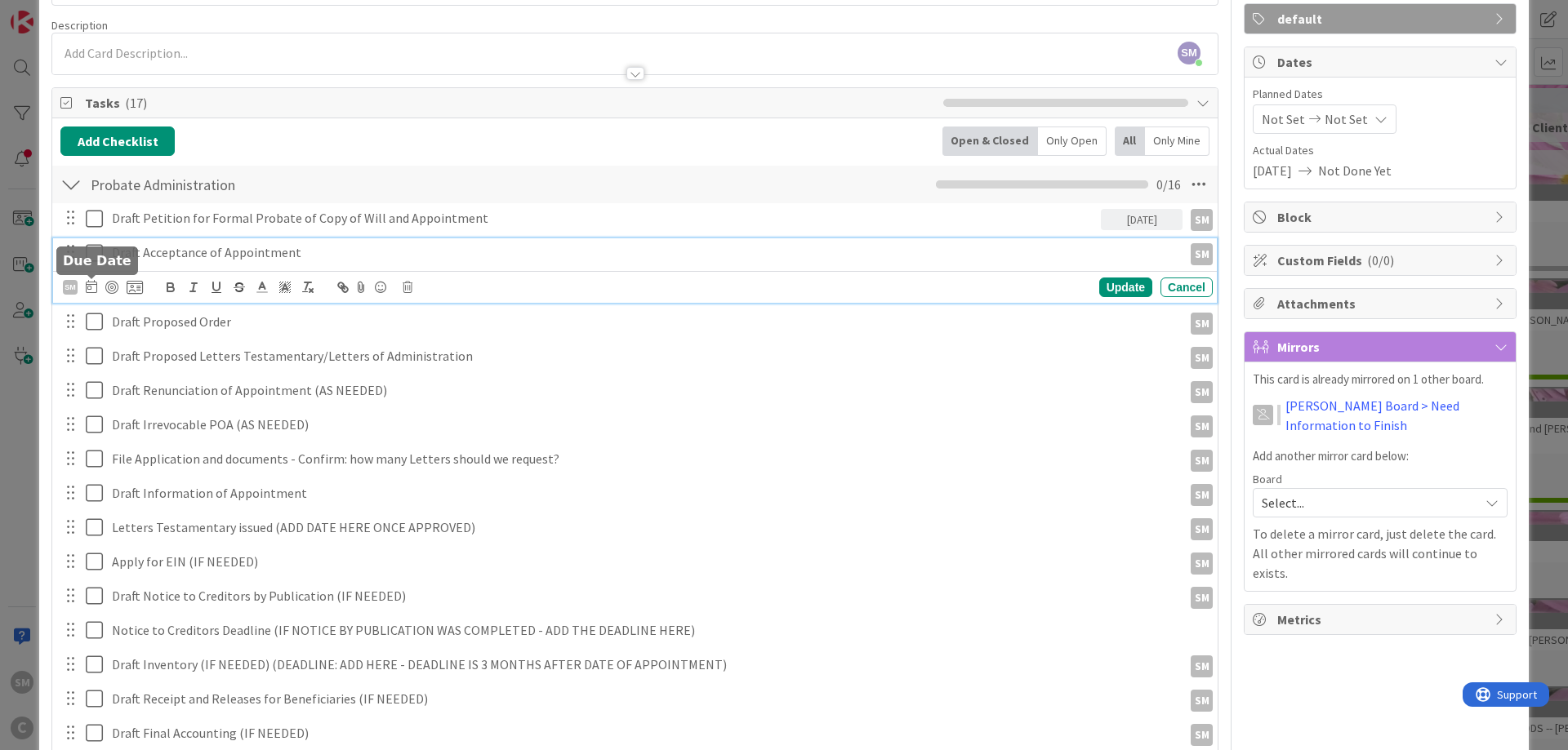
click at [88, 285] on icon at bounding box center [92, 287] width 12 height 13
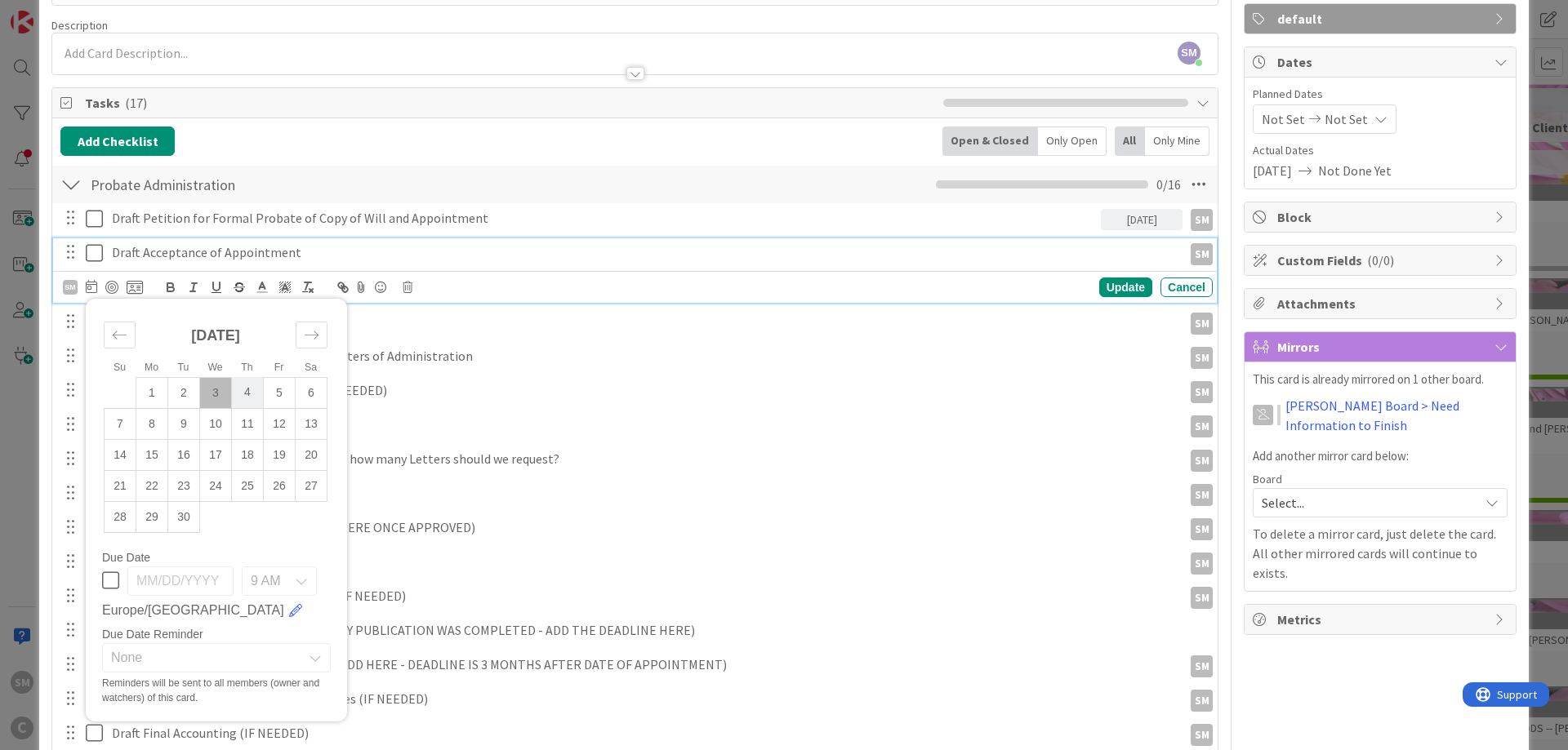
click at [252, 385] on td "4" at bounding box center [248, 392] width 32 height 31
type input "[DATE]"
click at [1144, 293] on div "Update" at bounding box center [1125, 287] width 53 height 19
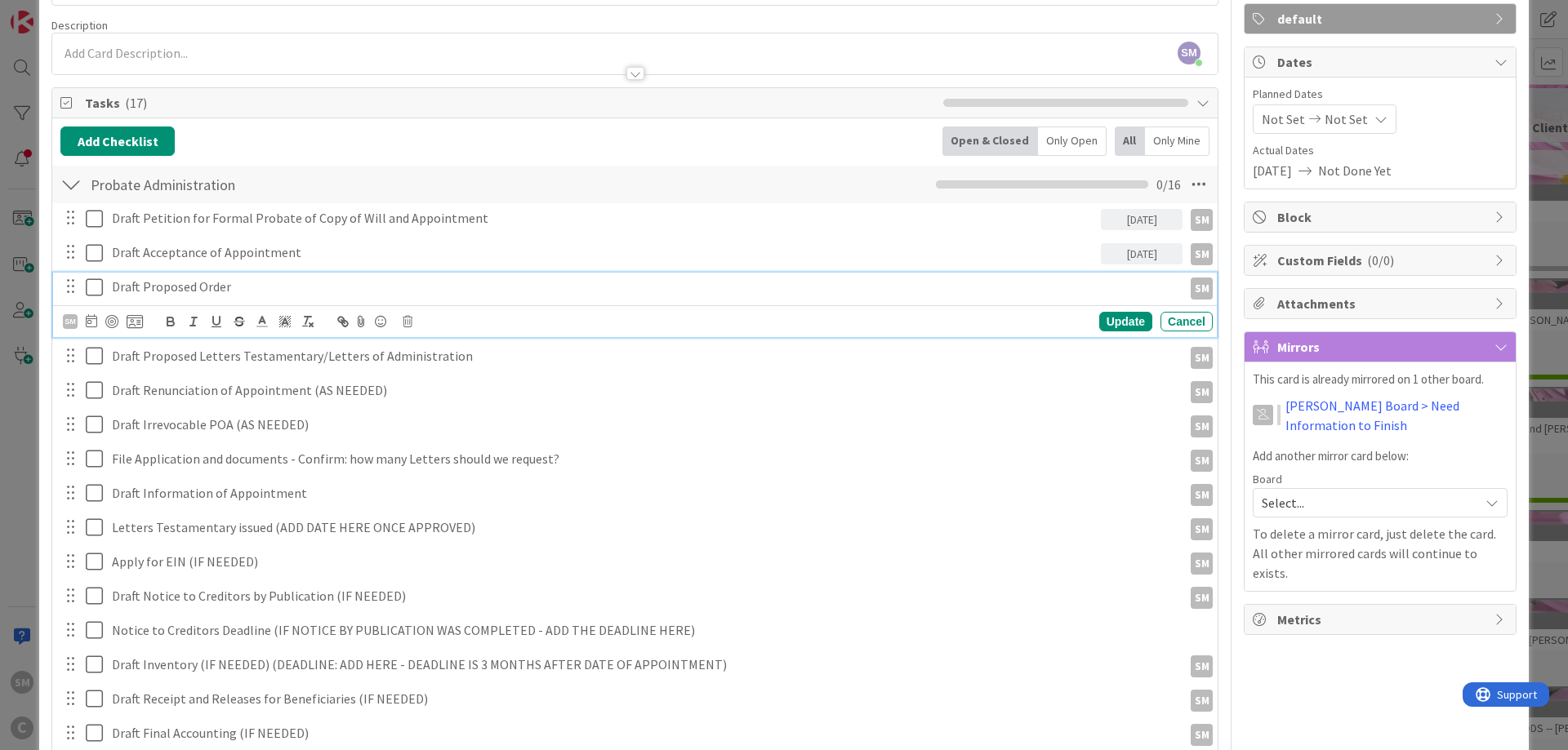
click at [137, 288] on p "Draft Proposed Order" at bounding box center [644, 287] width 1064 height 18
click at [94, 319] on icon at bounding box center [92, 321] width 12 height 13
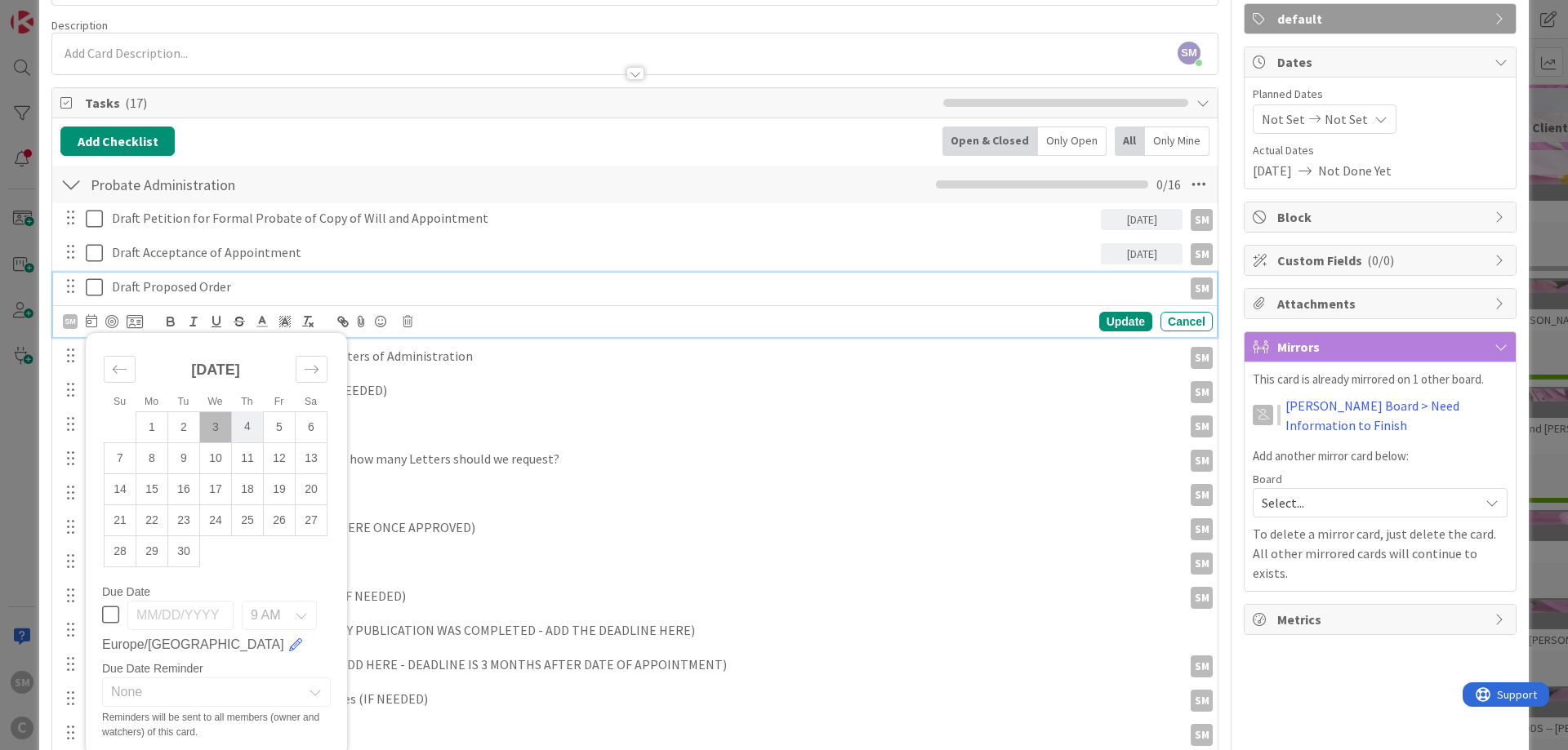
click at [256, 426] on td "4" at bounding box center [248, 426] width 32 height 31
type input "[DATE]"
click at [1133, 320] on div "Update" at bounding box center [1125, 321] width 53 height 19
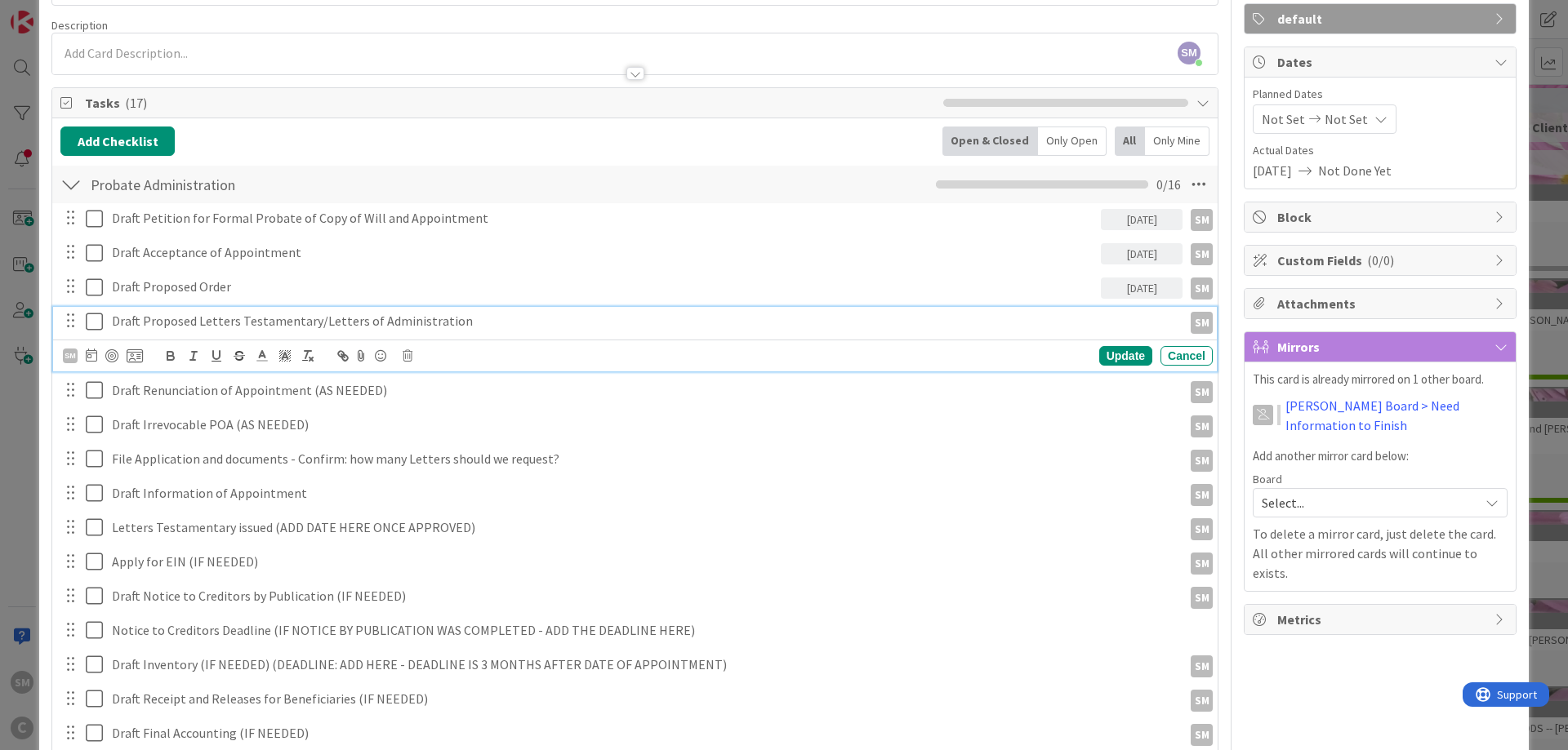
click at [136, 322] on p "Draft Proposed Letters Testamentary/Letters of Administration" at bounding box center [644, 321] width 1064 height 18
click at [89, 360] on icon at bounding box center [92, 355] width 12 height 13
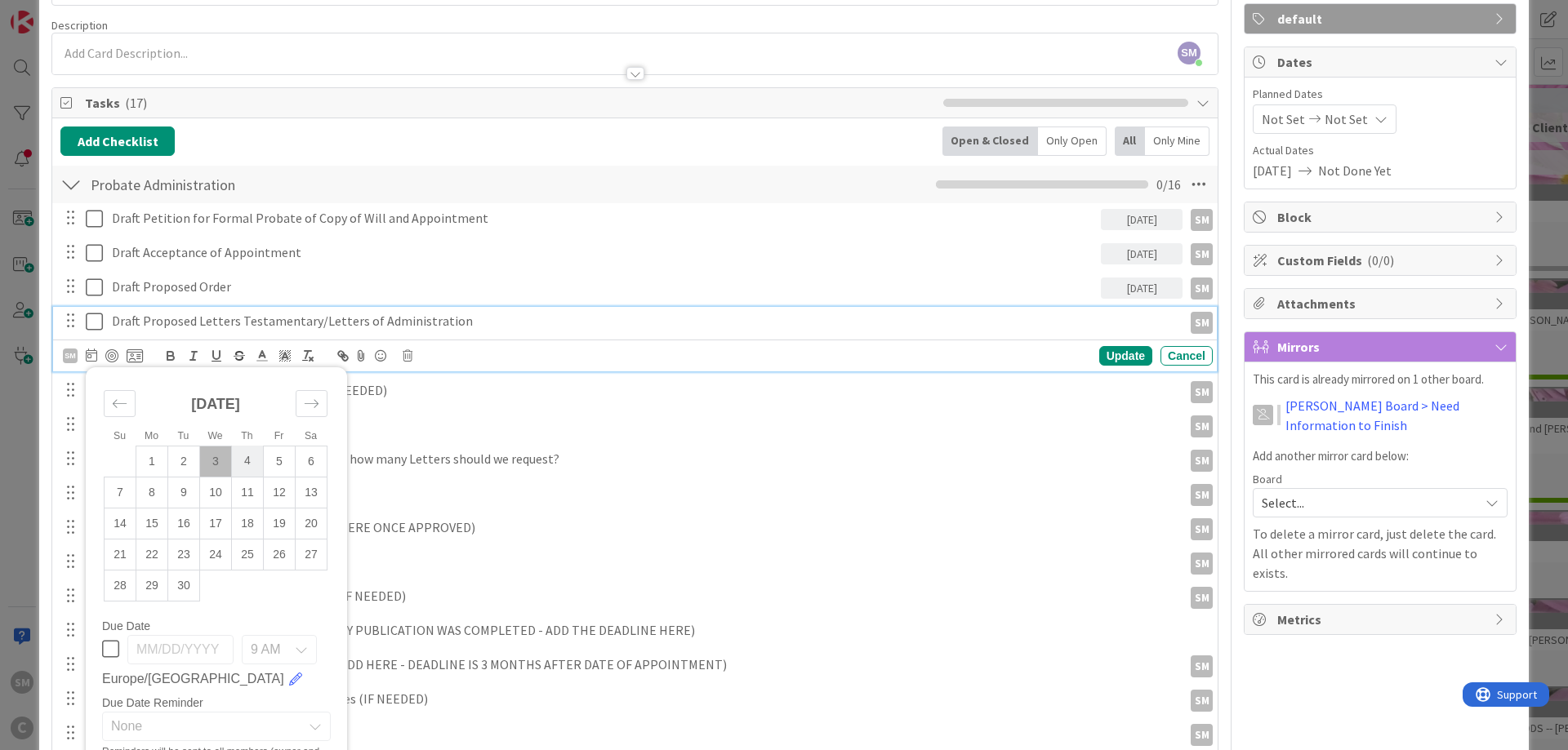
click at [253, 462] on td "4" at bounding box center [248, 461] width 32 height 31
type input "[DATE]"
click at [303, 326] on p "Draft Proposed Letters Testamentary/Letters of Administration" at bounding box center [603, 321] width 983 height 18
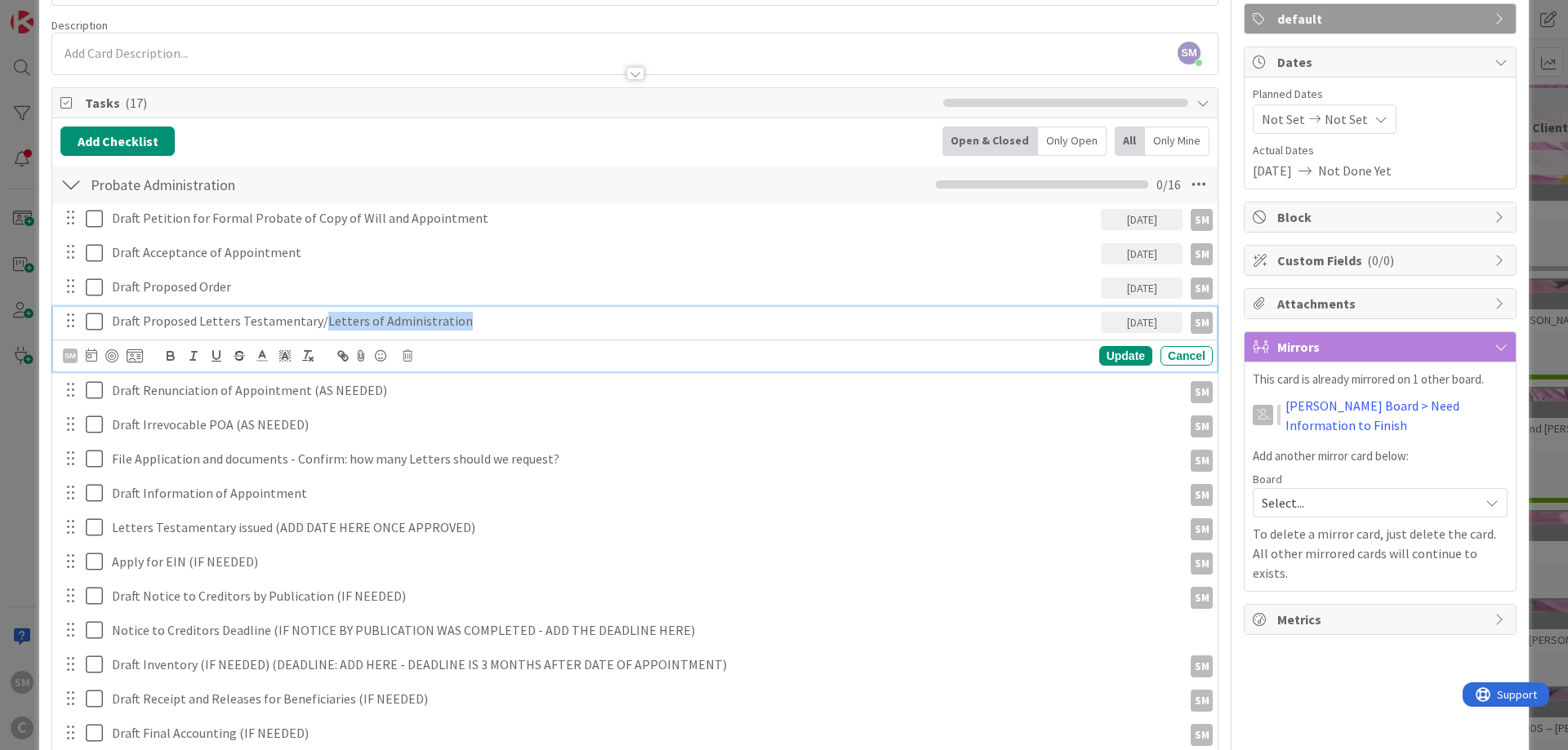
drag, startPoint x: 316, startPoint y: 320, endPoint x: 454, endPoint y: 320, distance: 138.0
click at [454, 320] on p "Draft Proposed Letters Testamentary/Letters of Administration" at bounding box center [603, 321] width 983 height 18
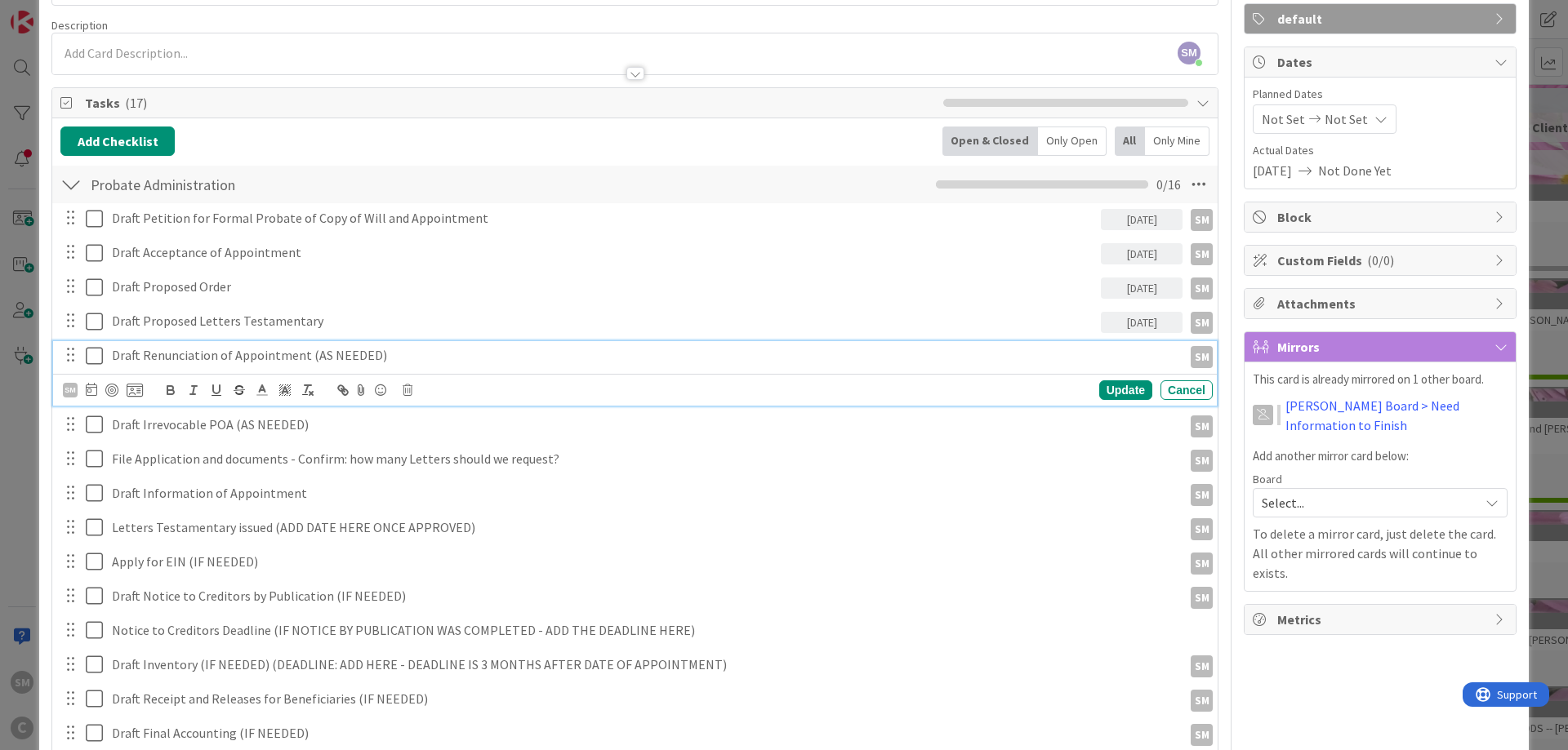
click at [406, 355] on p "Draft Renunciation of Appointment (AS NEEDED)" at bounding box center [644, 355] width 1064 height 18
drag, startPoint x: 406, startPoint y: 359, endPoint x: 304, endPoint y: 373, distance: 103.0
click at [304, 370] on div "Draft Renunciation of Appointment (AS NEEDED)" at bounding box center [644, 355] width 1077 height 28
click at [92, 389] on icon at bounding box center [92, 390] width 12 height 13
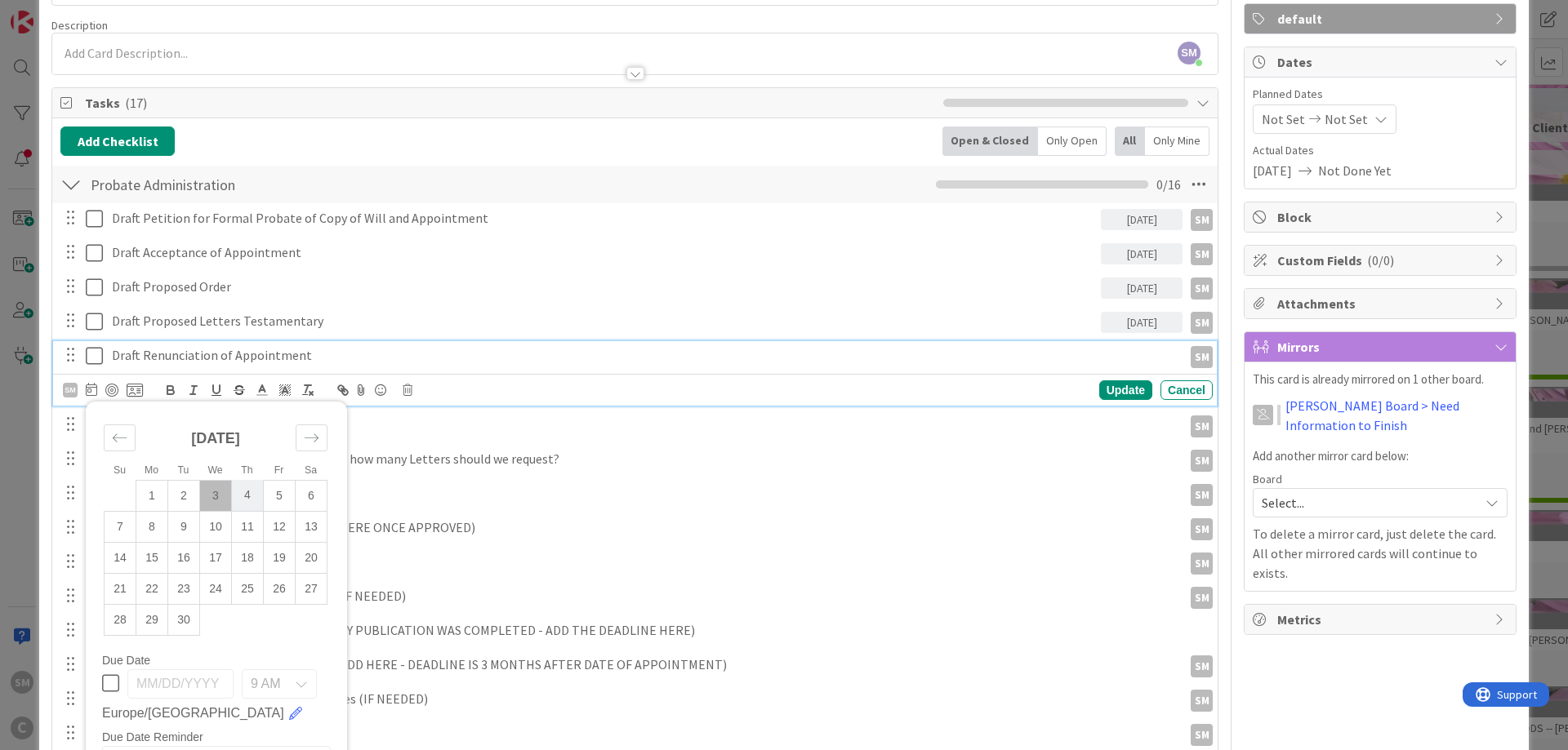
click at [244, 498] on td "4" at bounding box center [248, 495] width 32 height 31
type input "[DATE]"
click at [1136, 386] on div "Update" at bounding box center [1125, 390] width 53 height 19
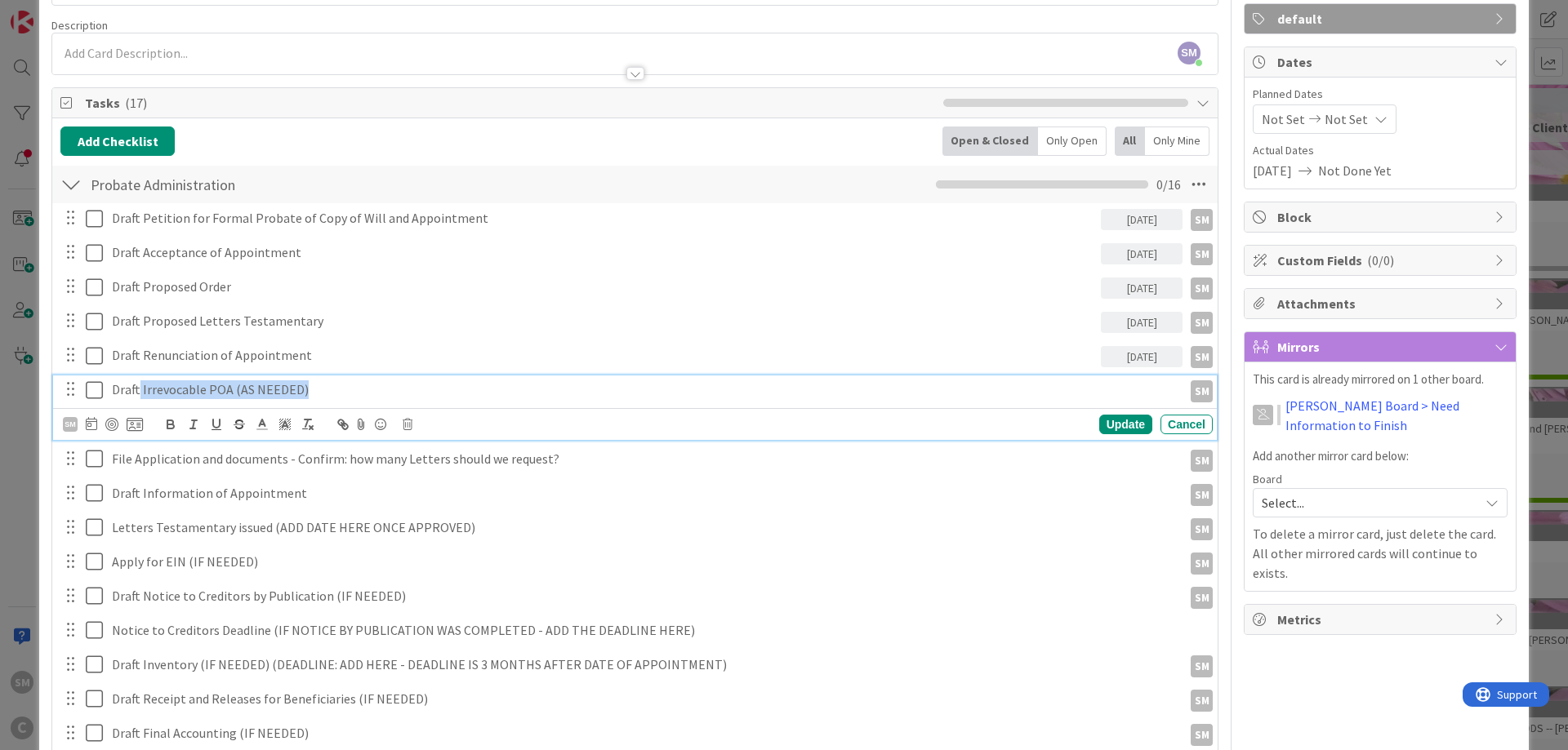
drag, startPoint x: 337, startPoint y: 396, endPoint x: 140, endPoint y: 395, distance: 197.0
click at [140, 395] on p "Draft Irrevocable POA (AS NEEDED)" at bounding box center [644, 390] width 1064 height 18
click at [96, 426] on icon at bounding box center [92, 424] width 12 height 13
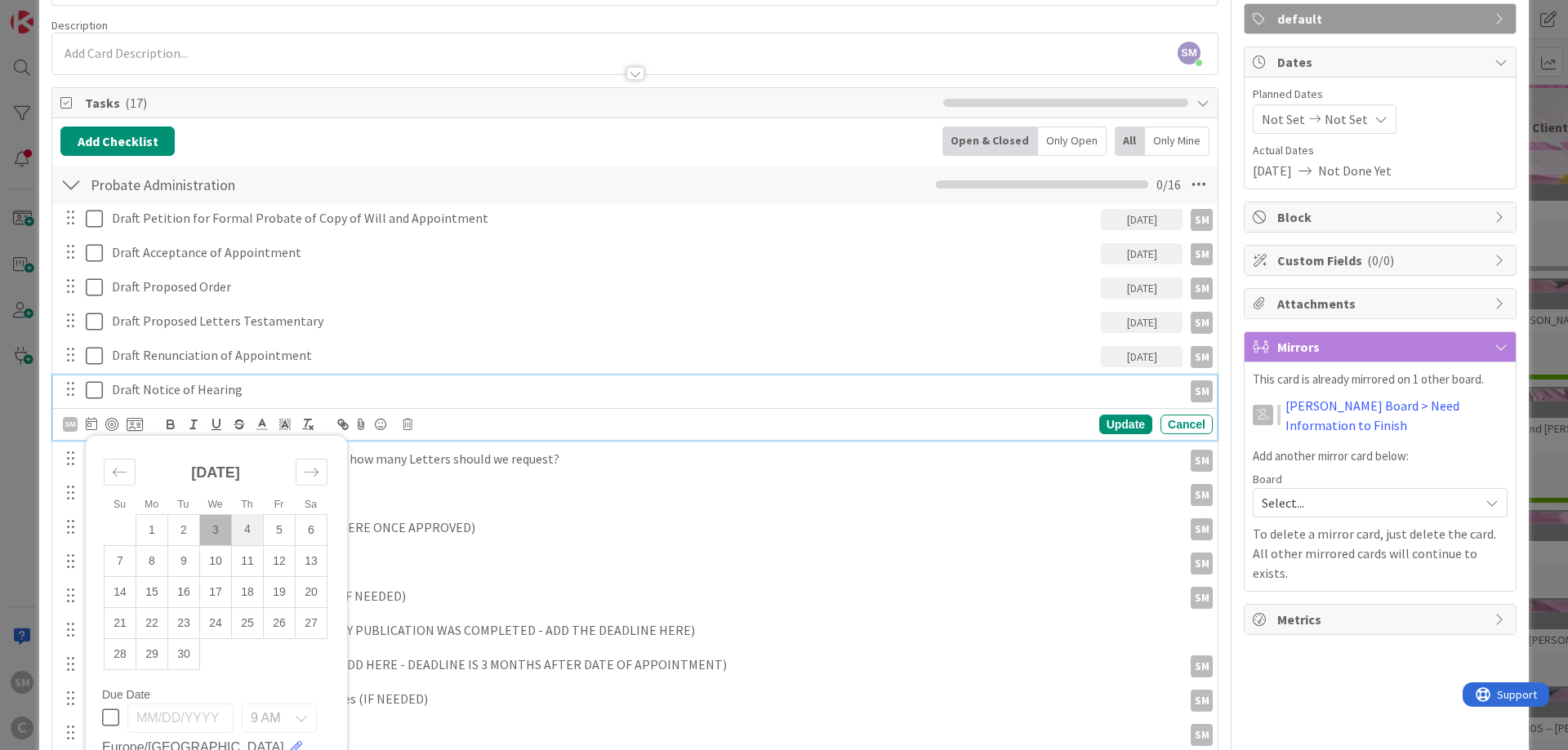
click at [251, 528] on td "4" at bounding box center [248, 529] width 32 height 31
type input "[DATE]"
click at [1136, 418] on div "Update" at bounding box center [1125, 424] width 53 height 19
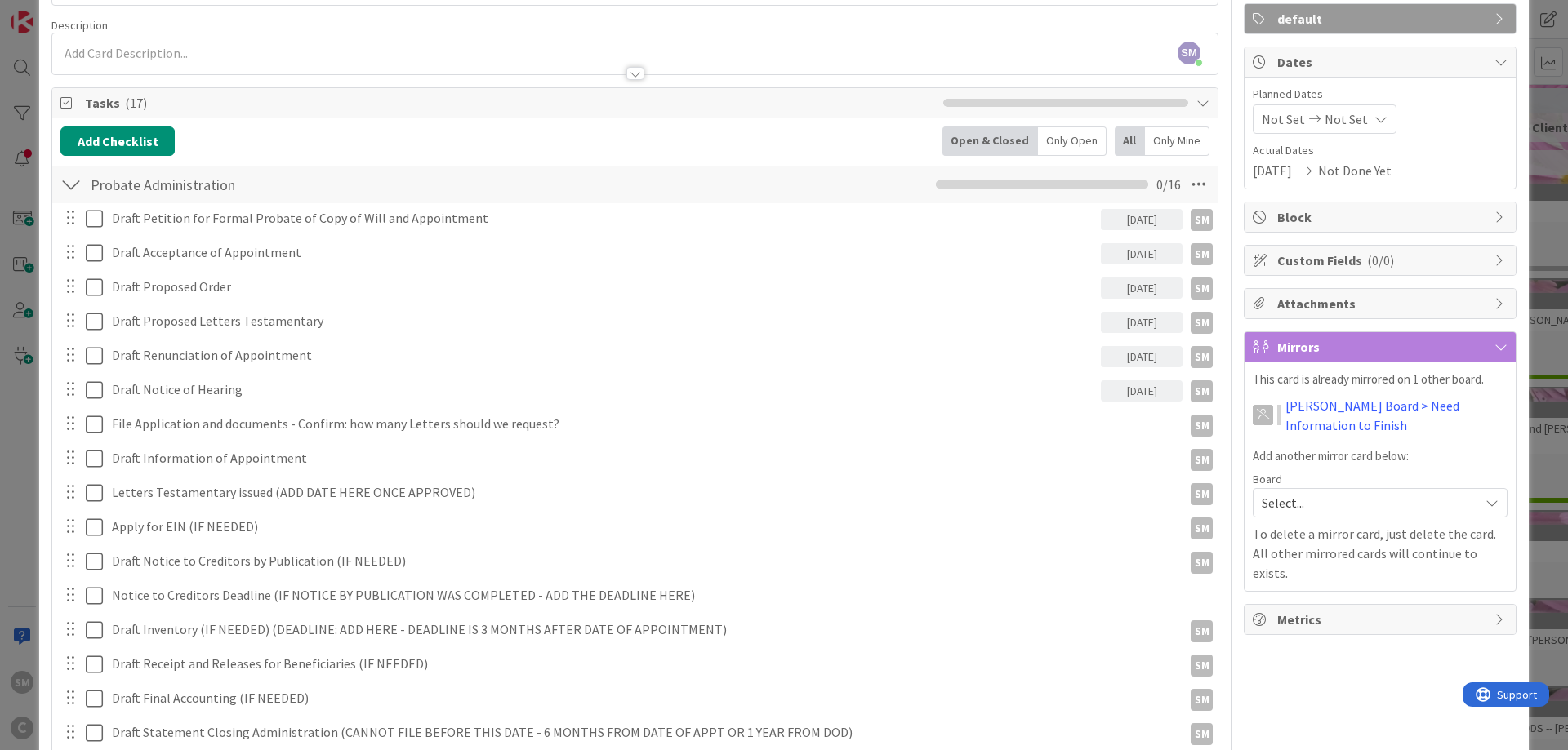
scroll to position [212, 0]
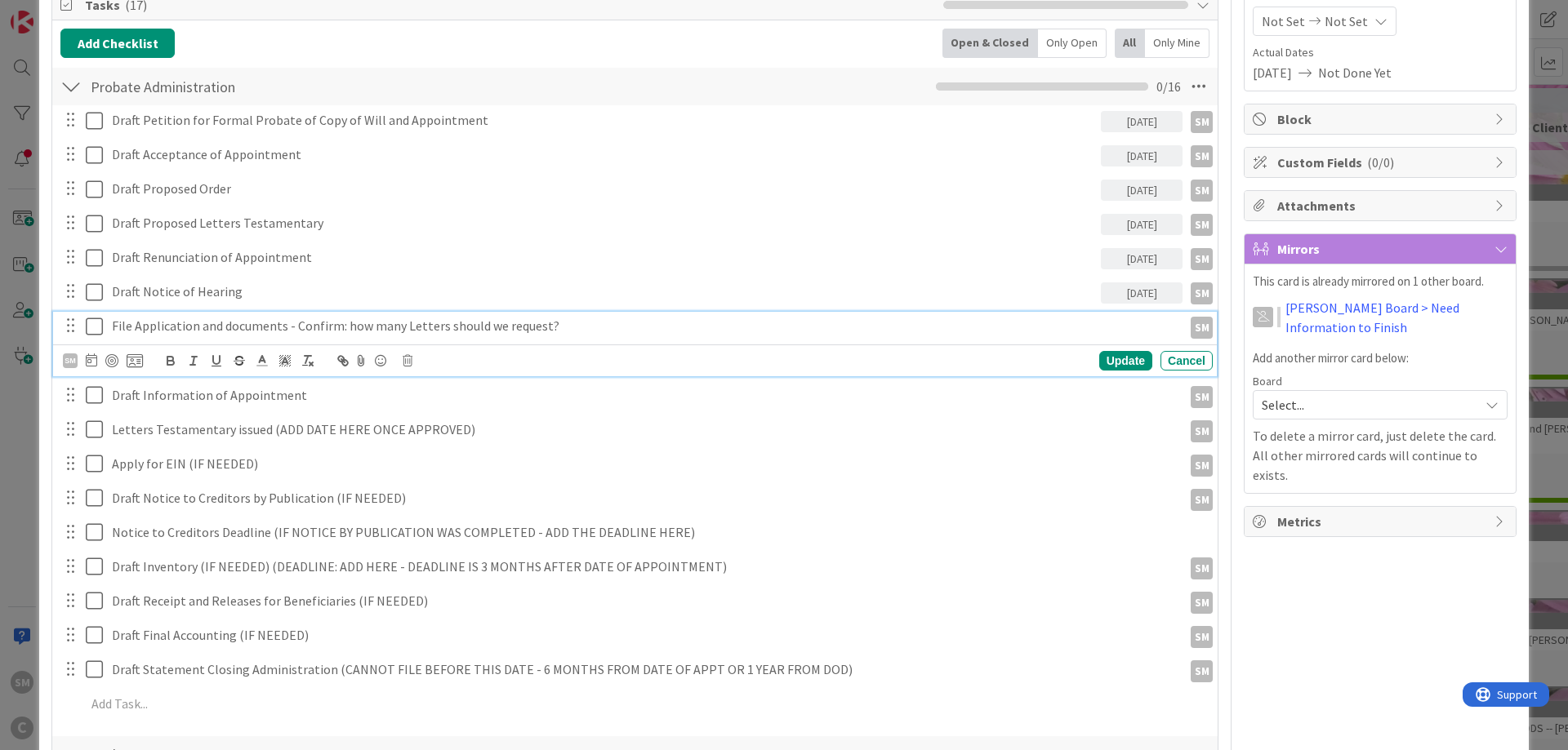
click at [140, 323] on p "File Application and documents - Confirm: how many Letters should we request?" at bounding box center [644, 326] width 1064 height 18
drag, startPoint x: 132, startPoint y: 328, endPoint x: 197, endPoint y: 334, distance: 65.3
click at [197, 334] on p "File Application and documents - Confirm: how many Letters should we request?" at bounding box center [644, 326] width 1064 height 18
click at [1395, 620] on div "Owner SM default Dates Planned Dates Not Set Not Set Actual Dates [DATE] Not Do…" at bounding box center [1380, 728] width 273 height 1755
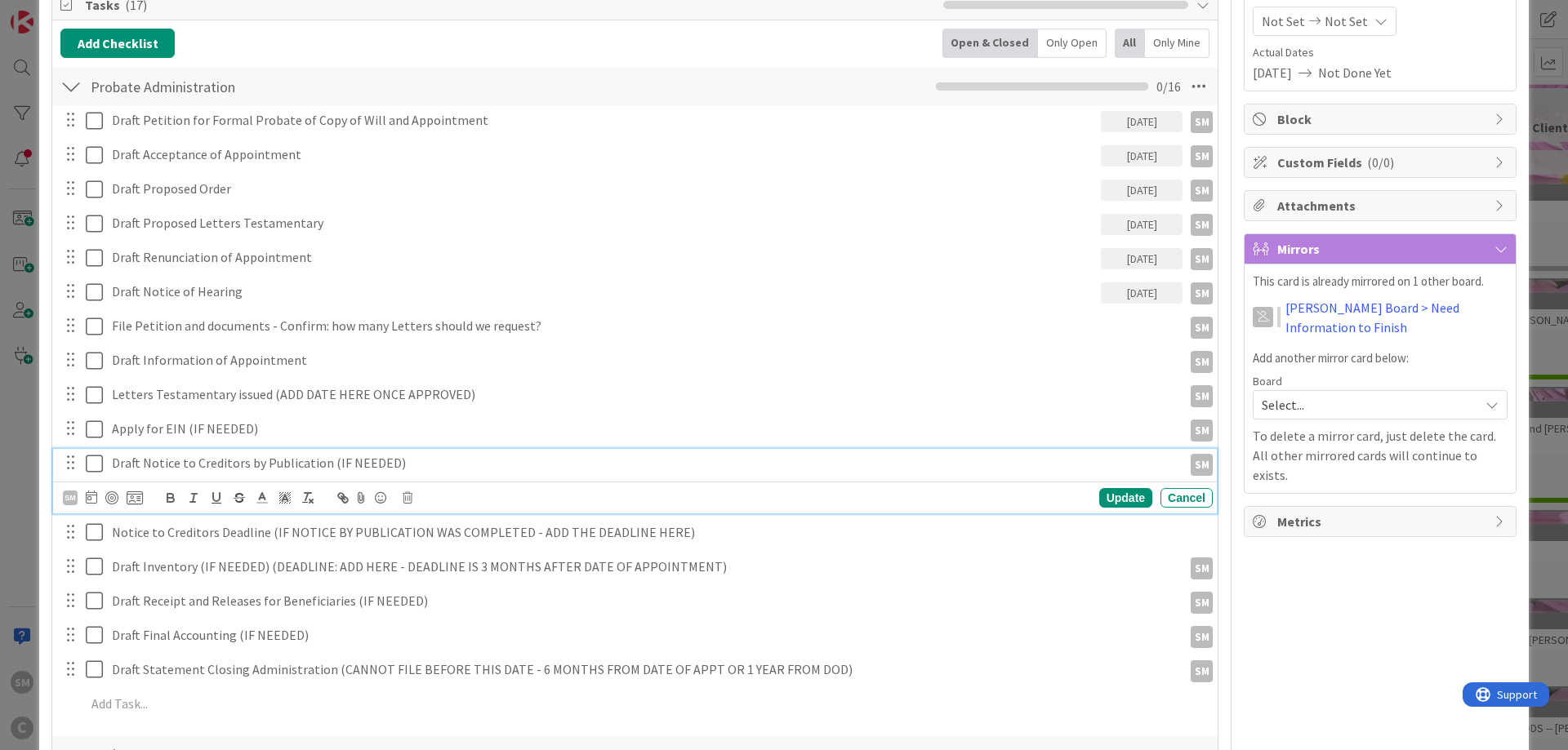
click at [286, 462] on p "Draft Notice to Creditors by Publication (IF NEEDED)" at bounding box center [644, 463] width 1064 height 18
click at [506, 460] on p "Draft Notice to Creditors by Publication (IF NEEDED)" at bounding box center [644, 463] width 1064 height 18
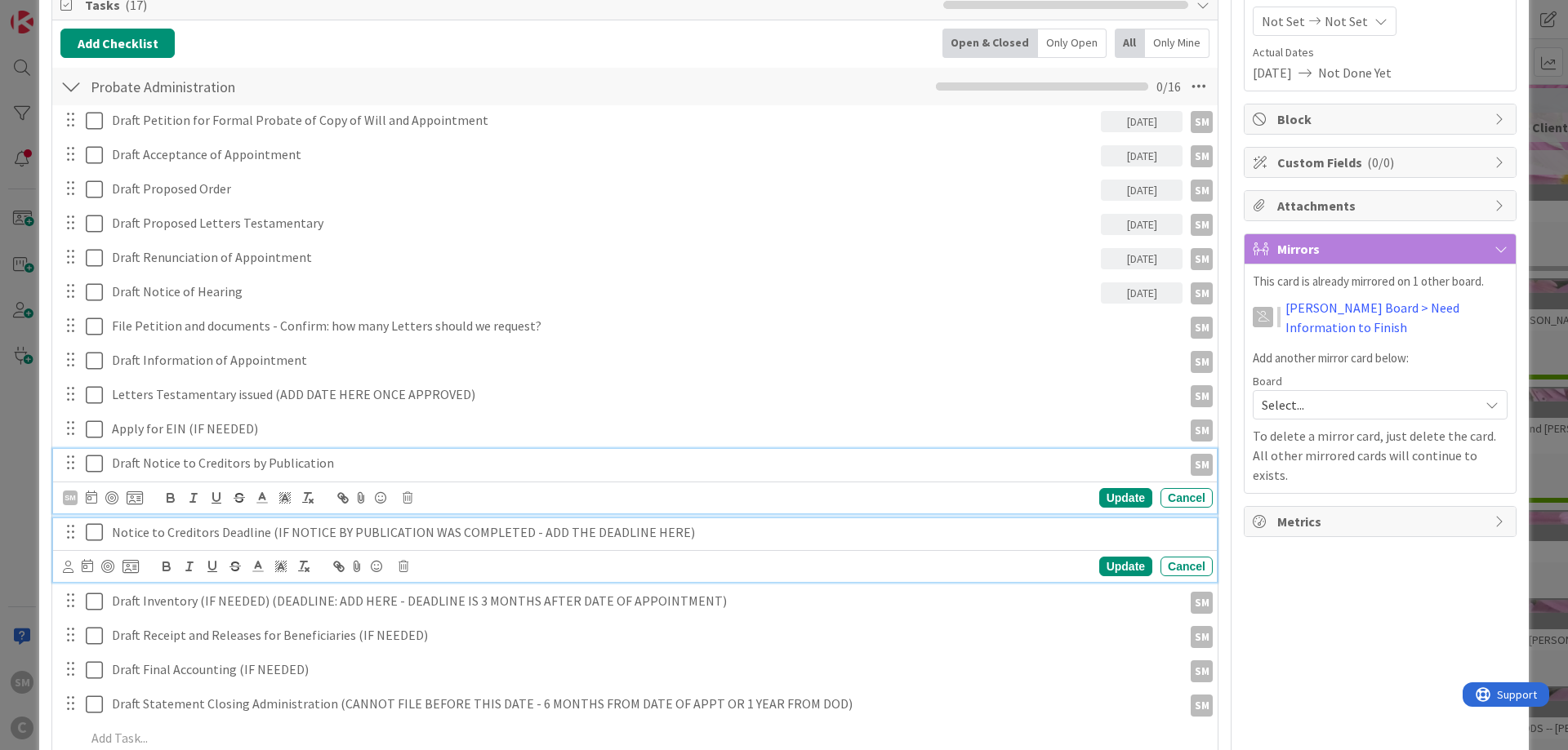
click at [223, 539] on p "Notice to Creditors Deadline (IF NOTICE BY PUBLICATION WAS COMPLETED - ADD THE …" at bounding box center [659, 533] width 1094 height 18
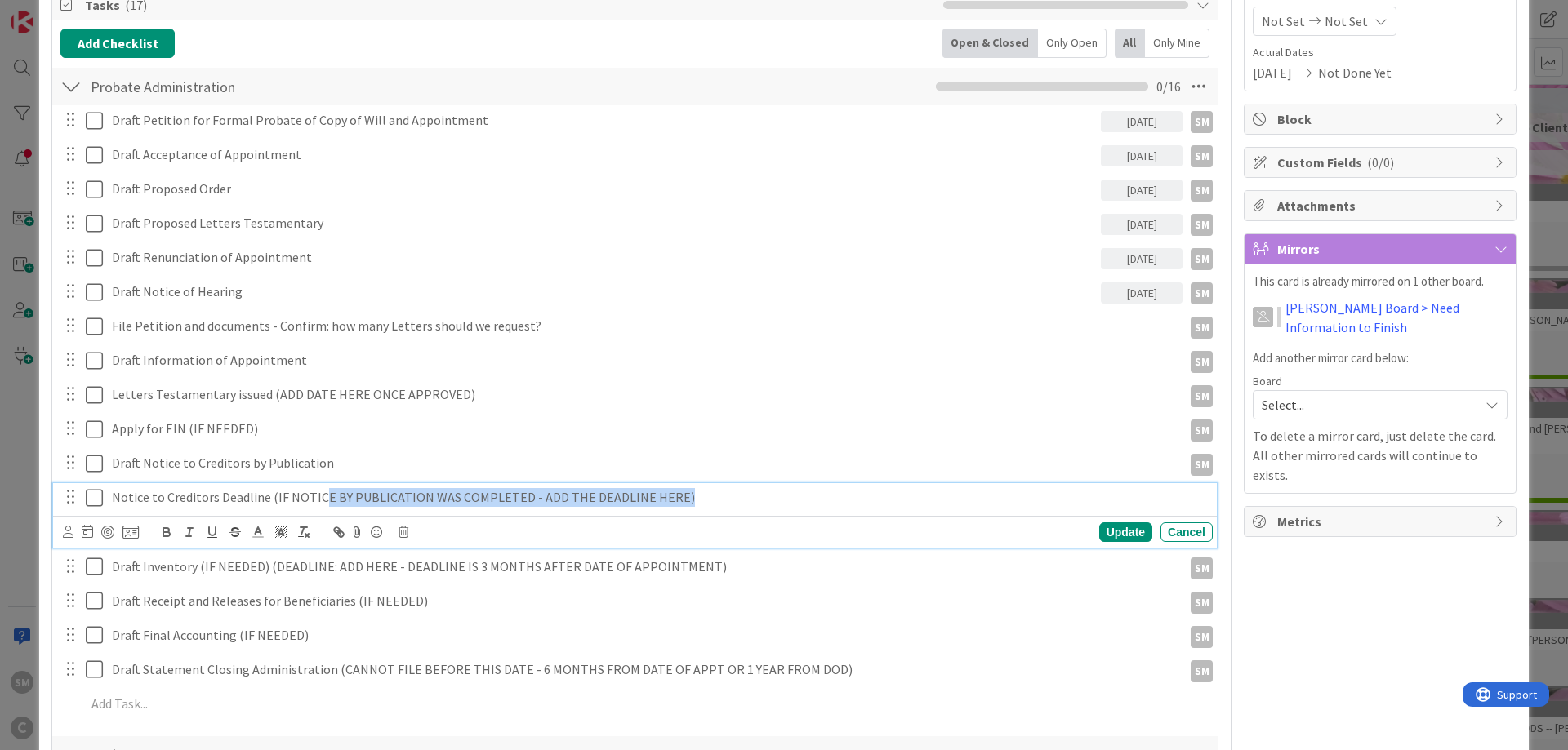
drag, startPoint x: 743, startPoint y: 494, endPoint x: 316, endPoint y: 503, distance: 427.1
click at [316, 503] on p "Notice to Creditors Deadline (IF NOTICE BY PUBLICATION WAS COMPLETED - ADD THE …" at bounding box center [659, 497] width 1094 height 18
click at [520, 497] on p "Notice to Creditors Deadline (IF NOTICE BY PUBLICATION WAS COMPLETED - ADD THE …" at bounding box center [659, 497] width 1094 height 18
drag, startPoint x: 525, startPoint y: 497, endPoint x: 273, endPoint y: 498, distance: 252.0
click at [273, 498] on p "Notice to Creditors Deadline (IF NOTICE BY PUBLICATION WAS COMPLETED - ADD THE …" at bounding box center [659, 497] width 1094 height 18
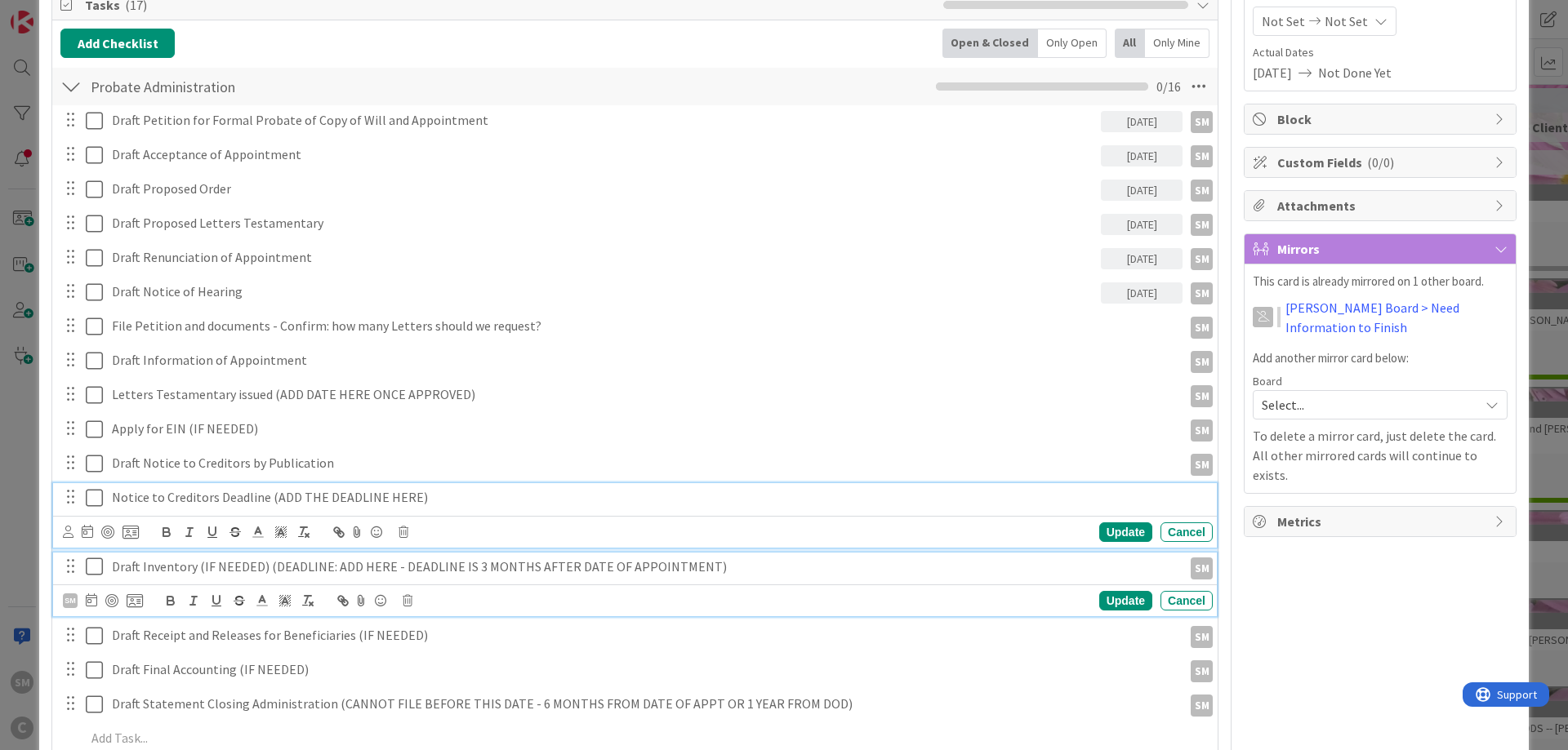
click at [363, 572] on p "Draft Inventory (IF NEEDED) (DEADLINE: ADD HERE - DEADLINE IS 3 MONTHS AFTER DA…" at bounding box center [644, 567] width 1064 height 18
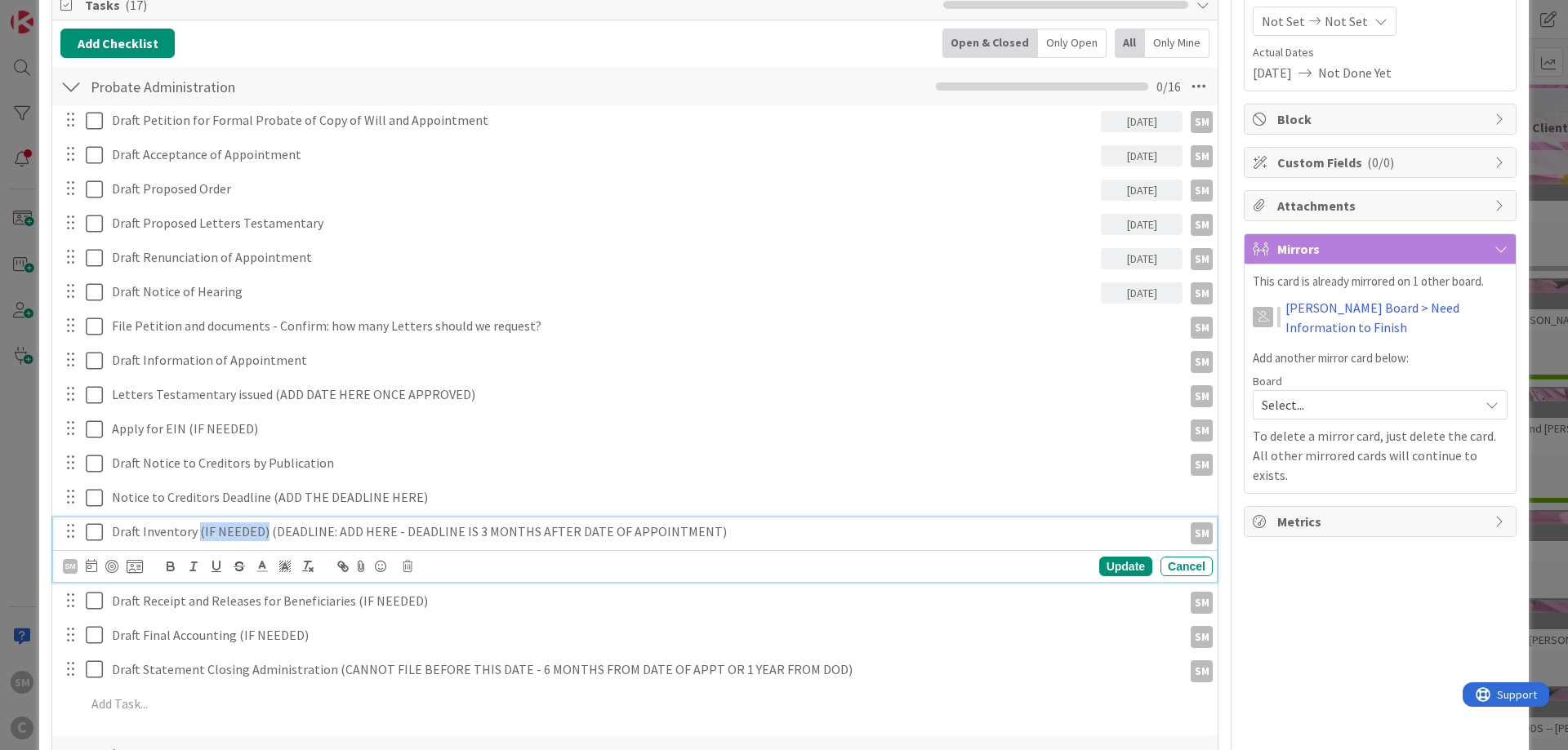
drag, startPoint x: 260, startPoint y: 534, endPoint x: 197, endPoint y: 543, distance: 63.6
click at [197, 543] on div "Draft Inventory (IF NEEDED) (DEADLINE: ADD HERE - DEADLINE IS 3 MONTHS AFTER DA…" at bounding box center [644, 532] width 1077 height 28
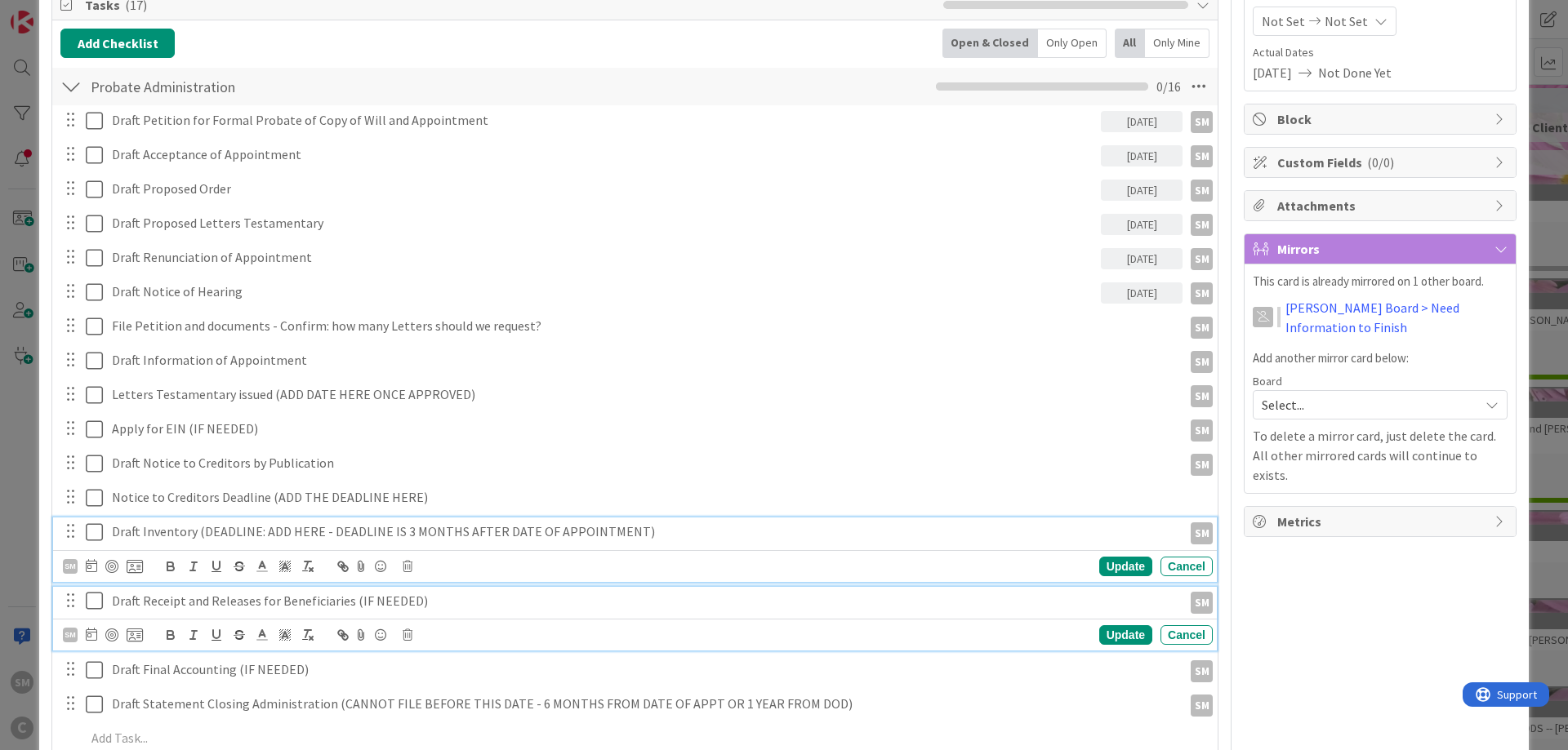
click at [365, 602] on p "Draft Receipt and Releases for Beneficiaries (IF NEEDED)" at bounding box center [644, 601] width 1064 height 18
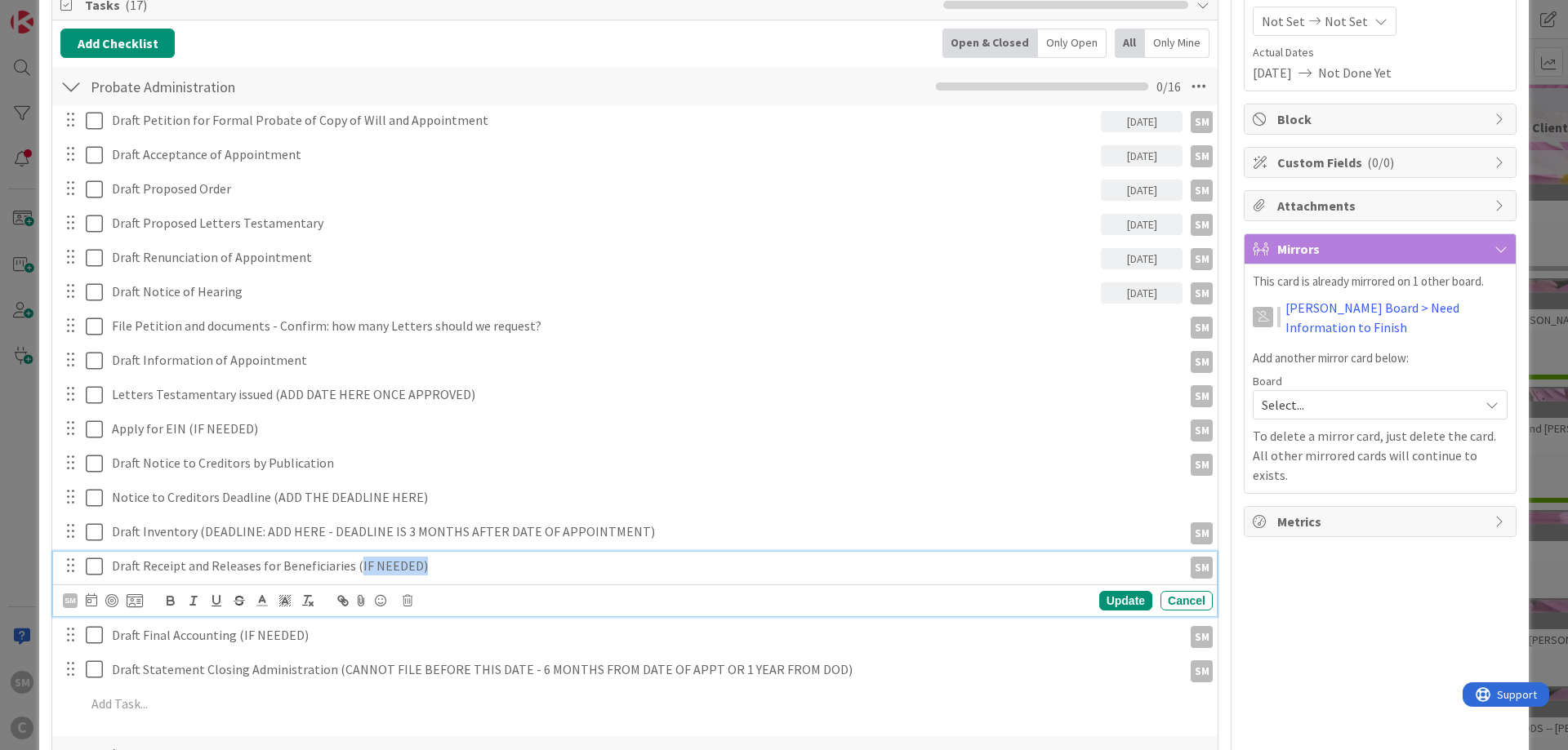
drag, startPoint x: 455, startPoint y: 569, endPoint x: 351, endPoint y: 564, distance: 104.1
click at [351, 564] on p "Draft Receipt and Releases for Beneficiaries (IF NEEDED)" at bounding box center [644, 566] width 1064 height 18
click at [473, 565] on p "Draft Receipt and Releases for Beneficiaries (IF NEEDED)" at bounding box center [644, 566] width 1064 height 18
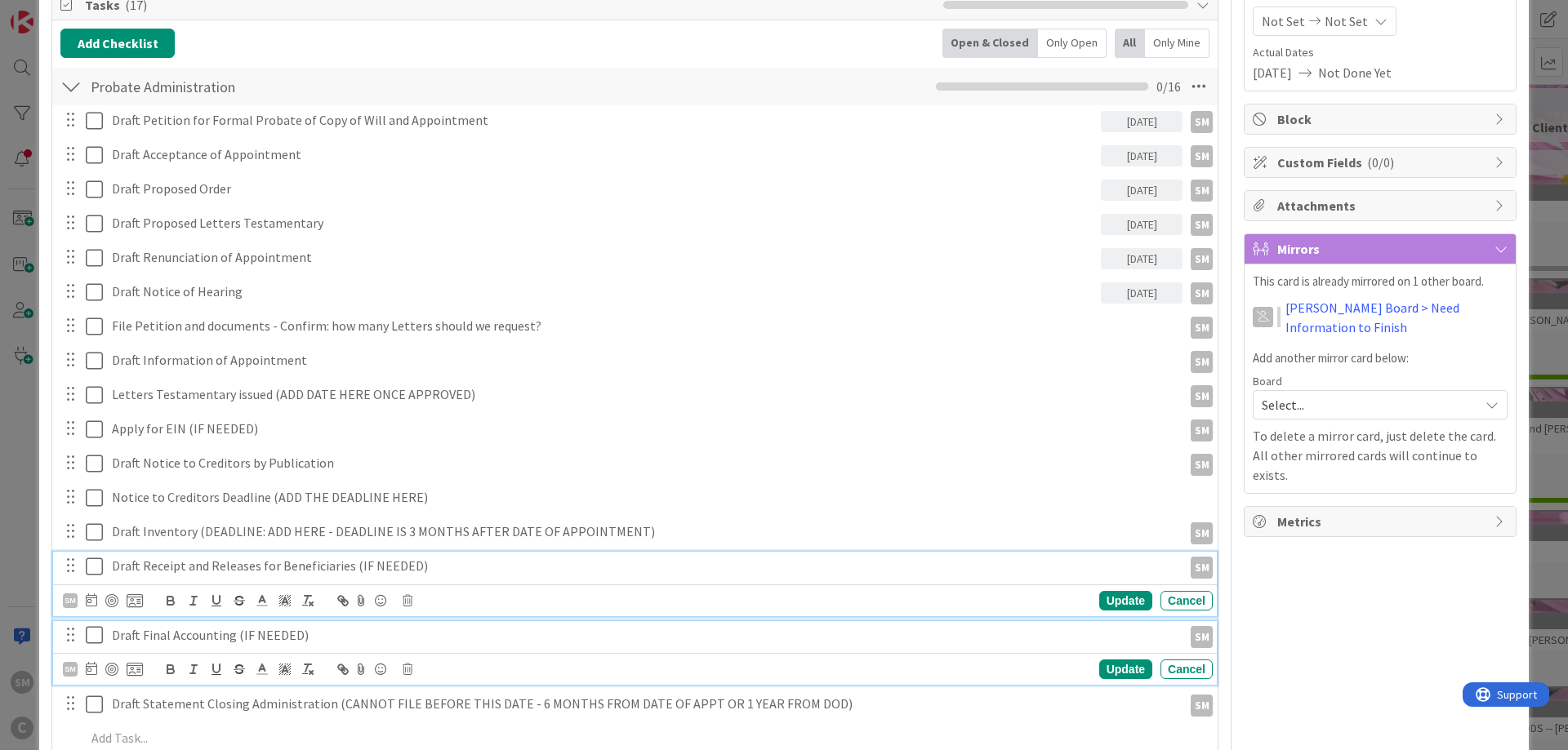
click at [304, 640] on p "Draft Final Accounting (IF NEEDED)" at bounding box center [644, 635] width 1064 height 18
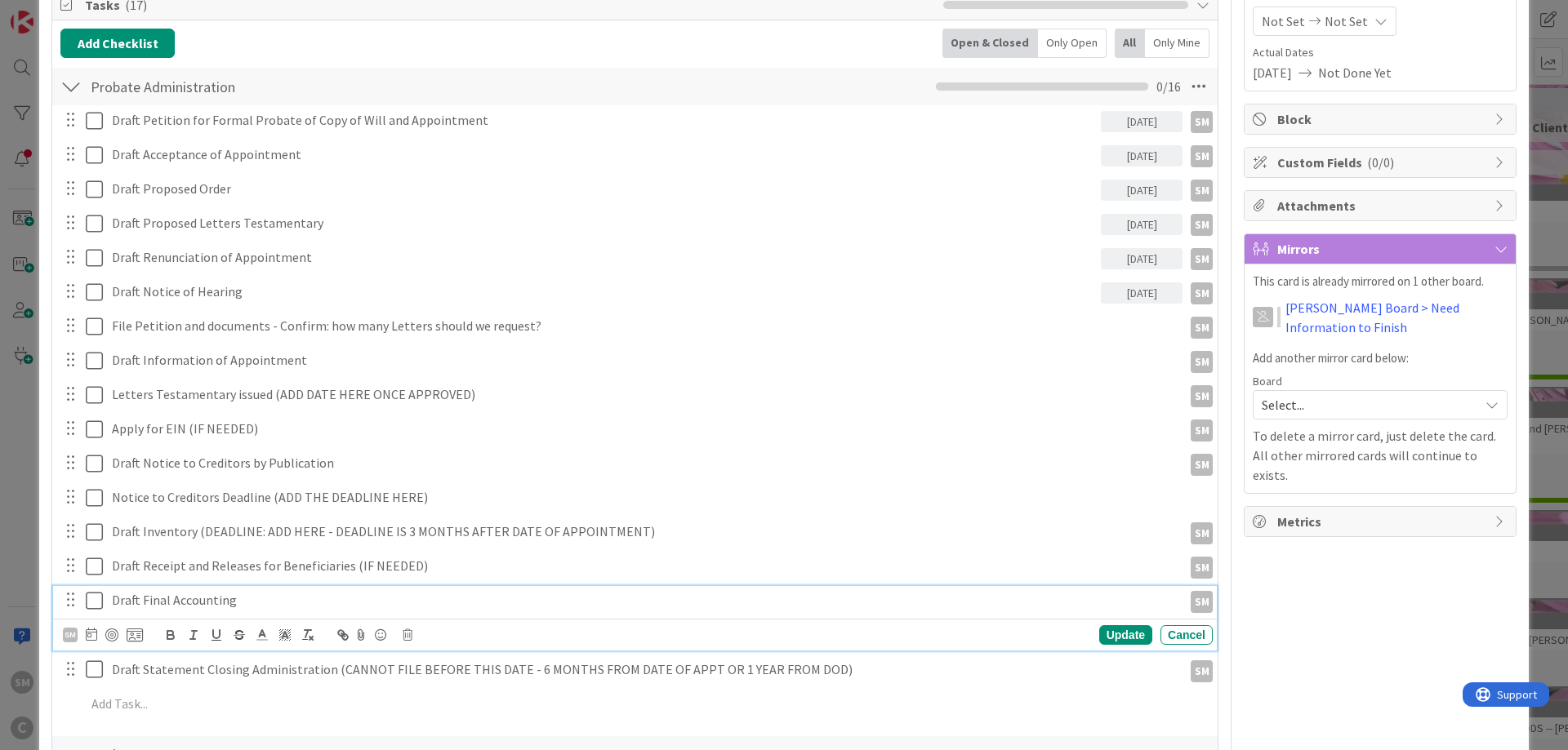
click at [1392, 626] on div "Owner SM default Dates Planned Dates Not Set Not Set Actual Dates [DATE] Not Do…" at bounding box center [1380, 728] width 273 height 1755
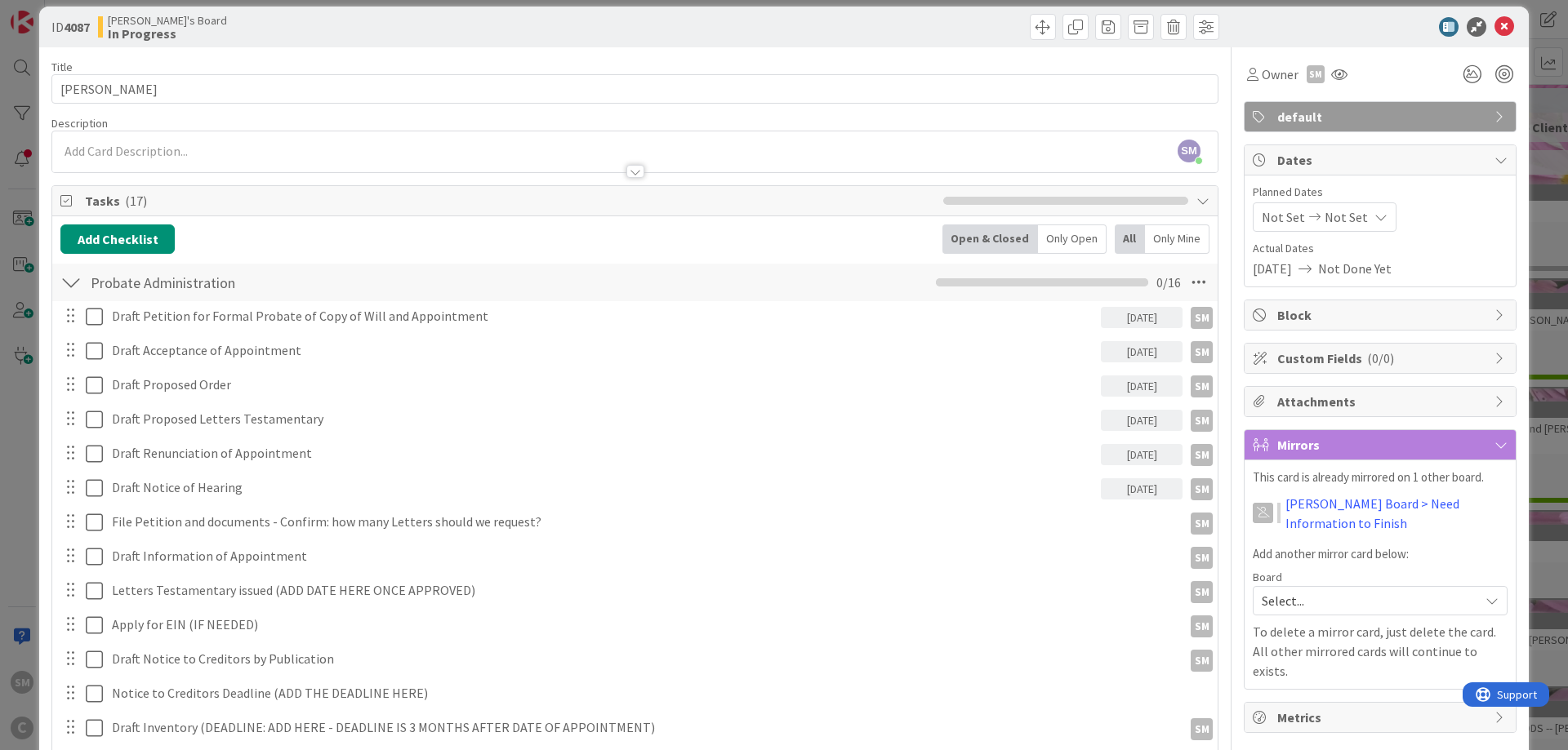
scroll to position [0, 0]
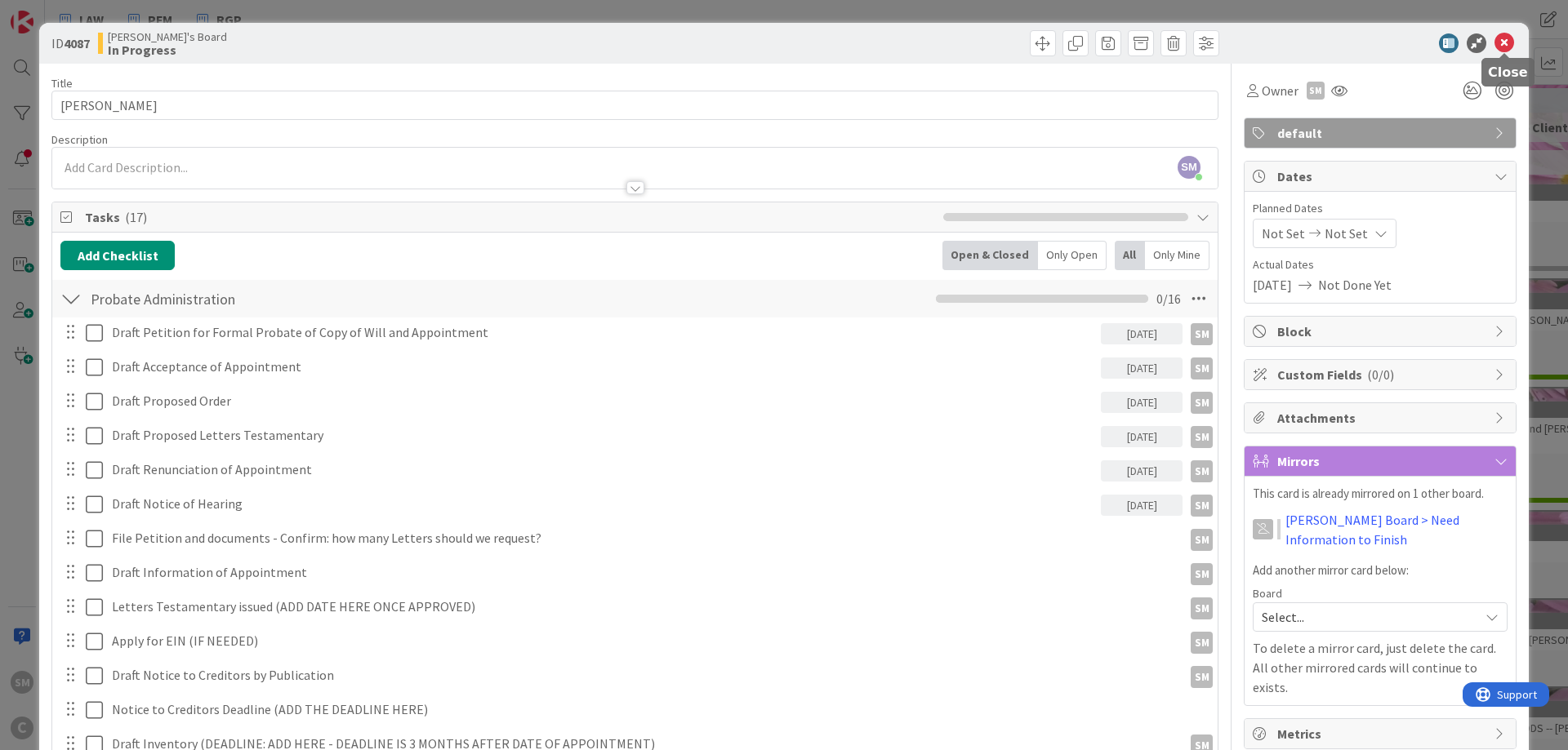
click at [1504, 39] on icon at bounding box center [1504, 43] width 19 height 19
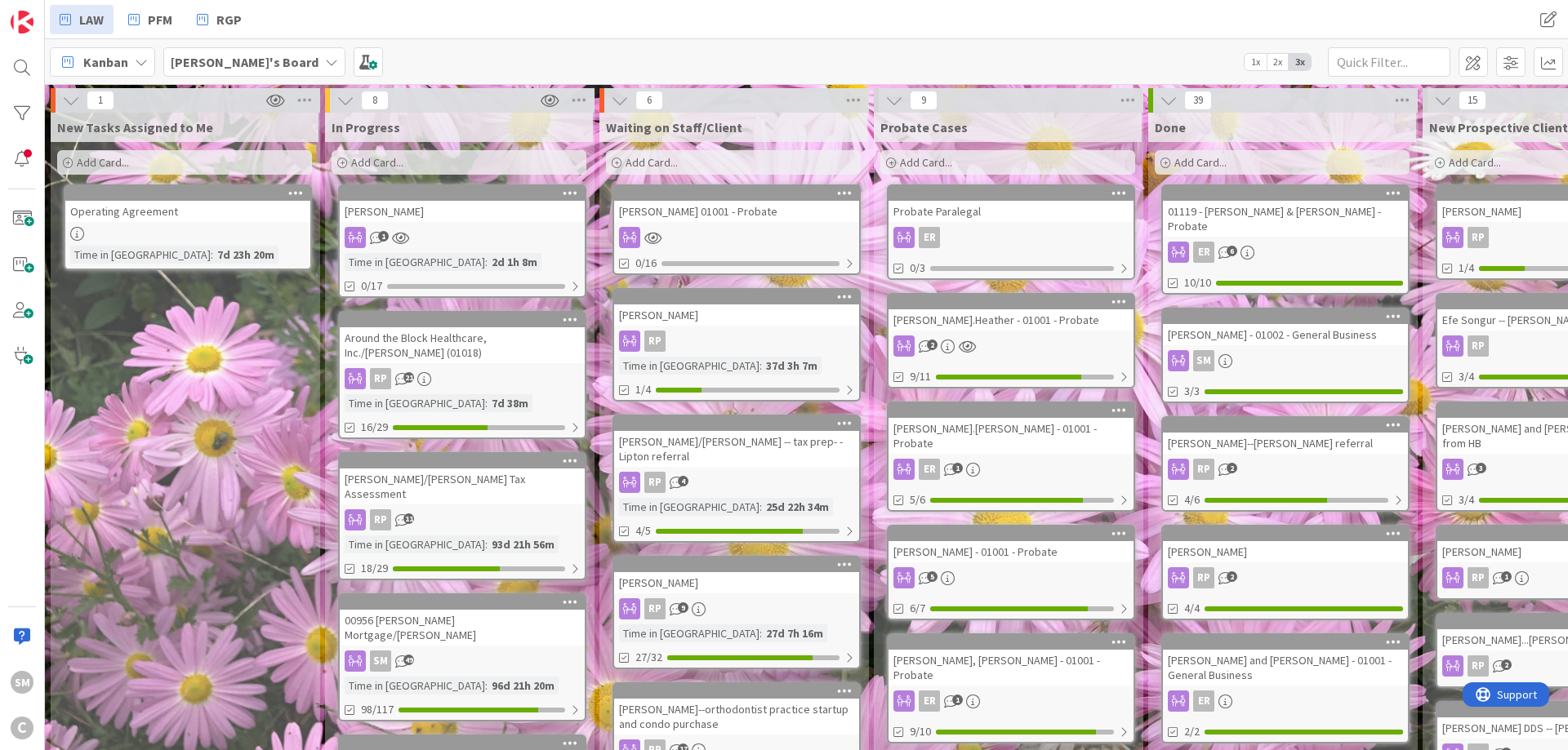
click at [195, 439] on div "New Tasks Assigned to Me Add Card... Operating Agreement Time in Column : 7d 23…" at bounding box center [185, 681] width 268 height 1135
